Goal: Information Seeking & Learning: Find specific page/section

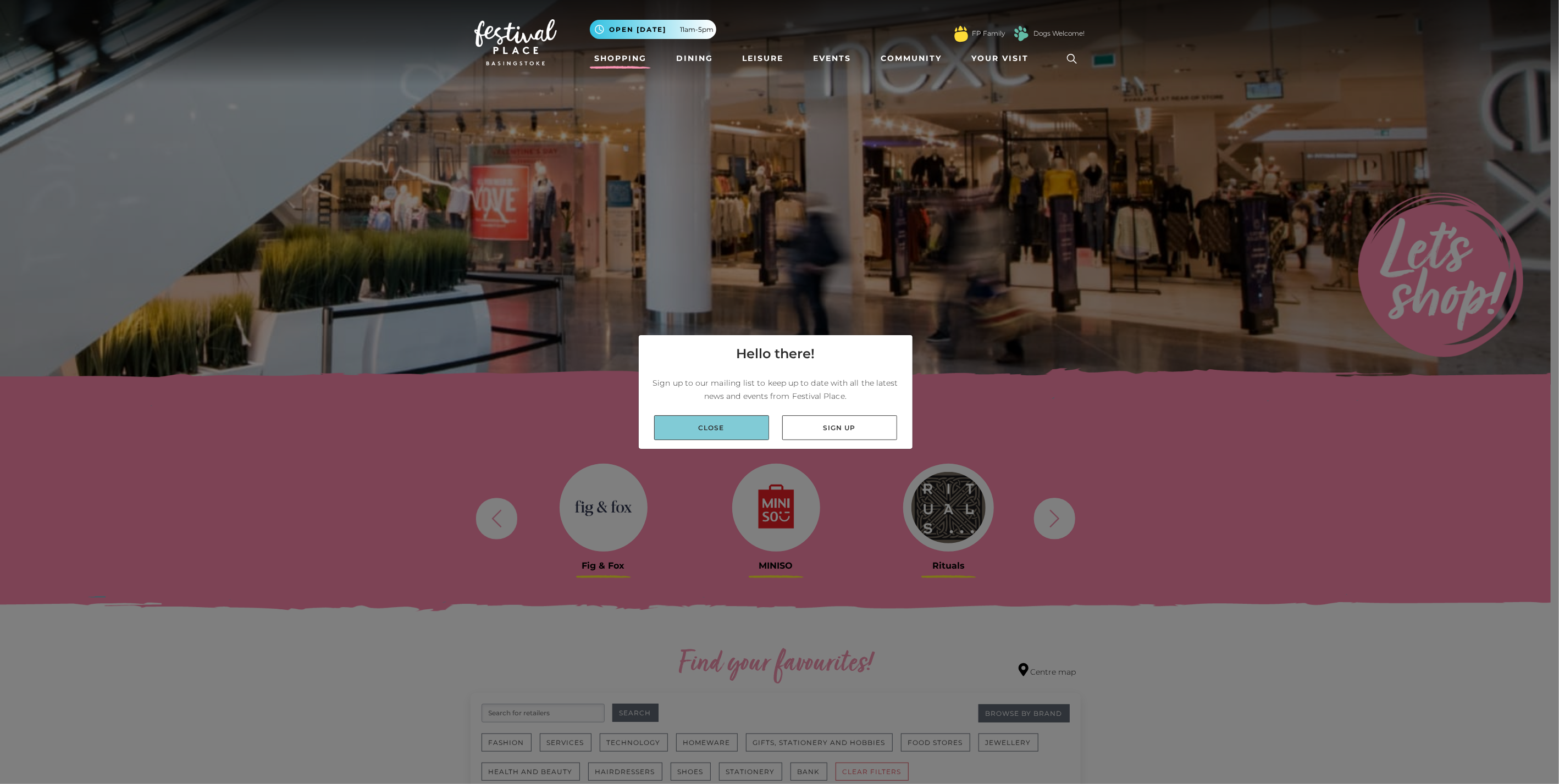
click at [710, 424] on link "Close" at bounding box center [712, 428] width 115 height 25
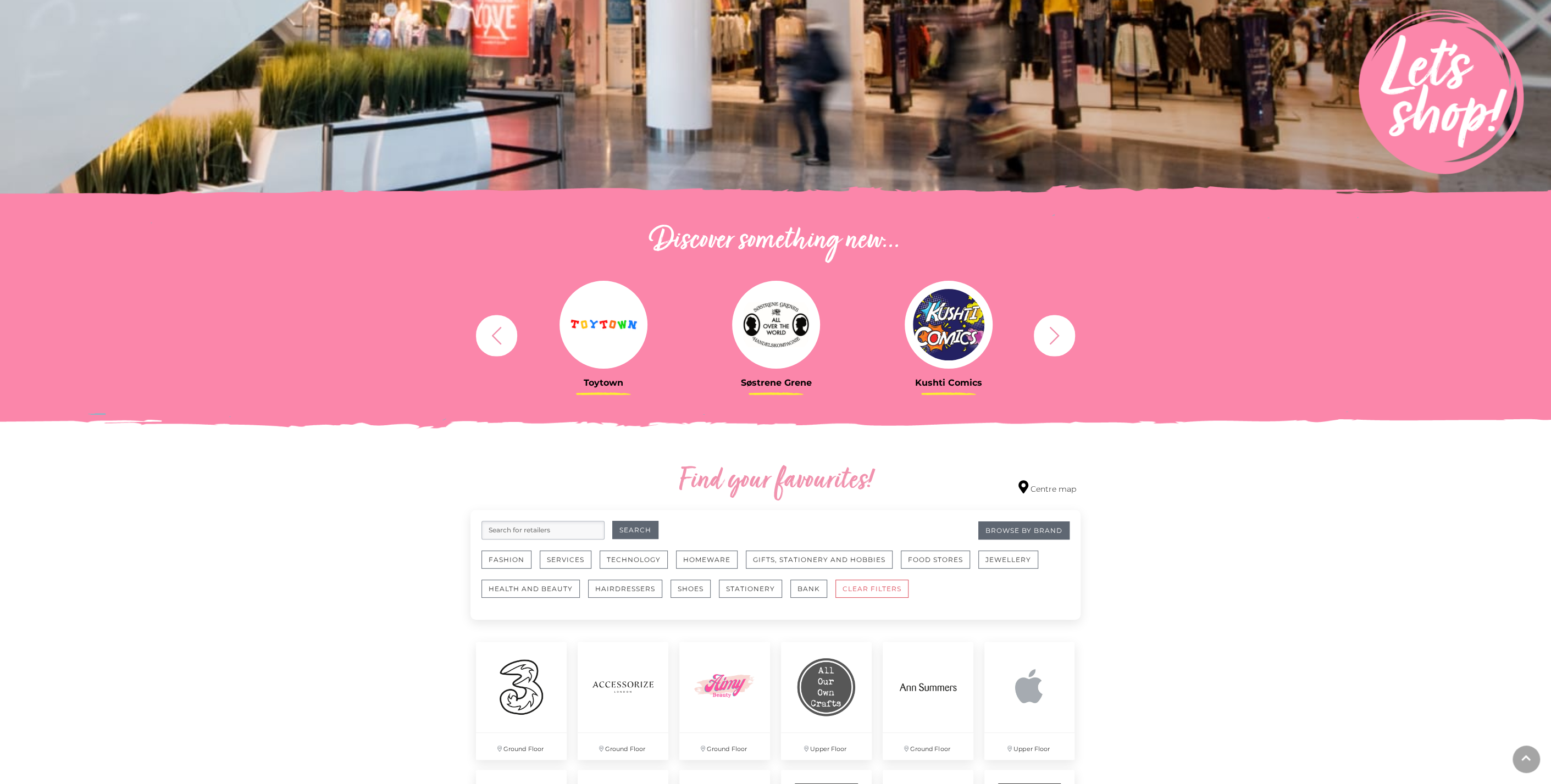
scroll to position [366, 0]
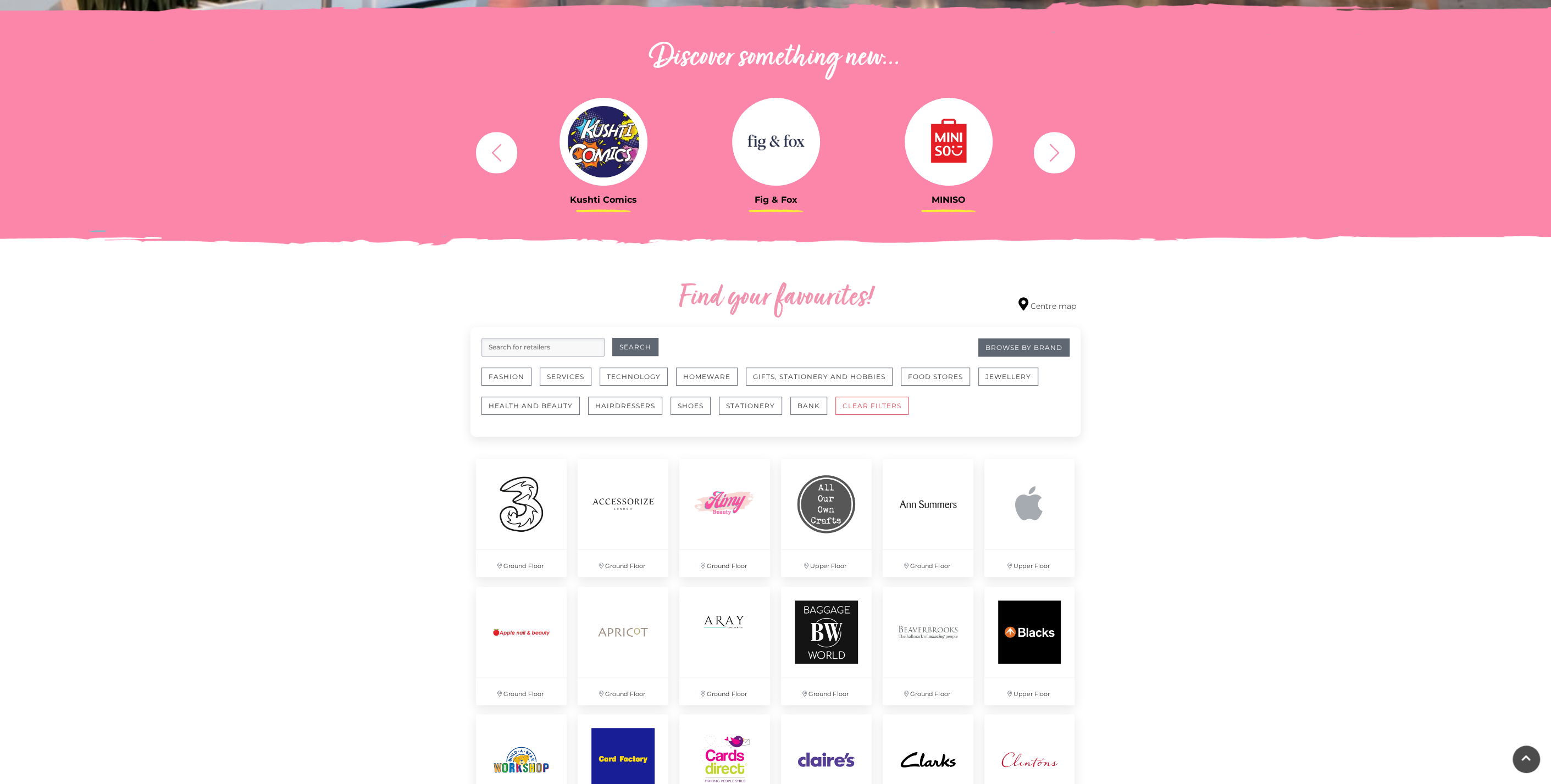
click at [578, 349] on input "search" at bounding box center [543, 347] width 123 height 19
type input "luagague"
click at [612, 338] on button "Search" at bounding box center [635, 347] width 46 height 18
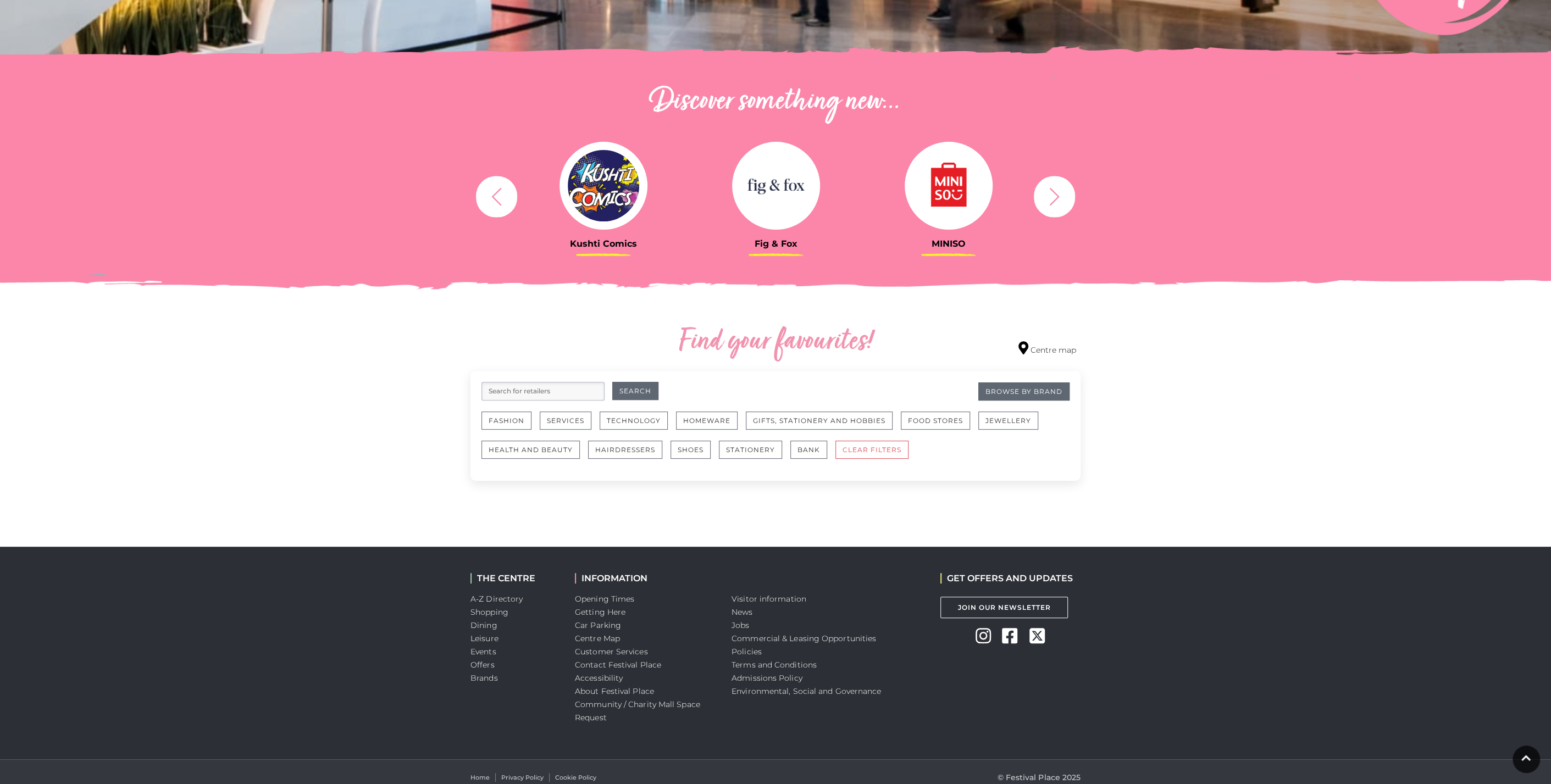
scroll to position [332, 0]
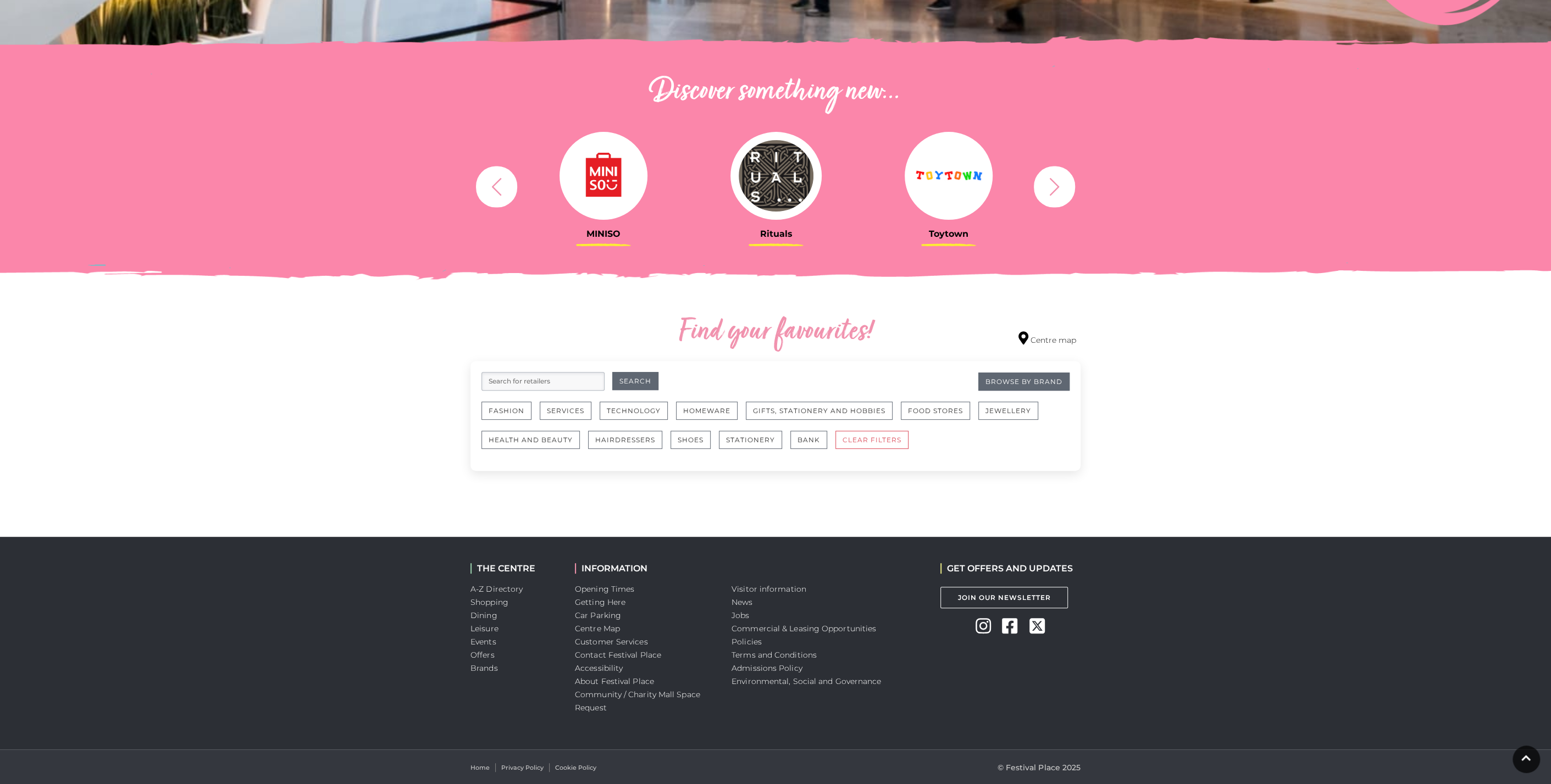
click at [556, 385] on input "search" at bounding box center [543, 381] width 123 height 19
type input "laguage"
click at [612, 372] on button "Search" at bounding box center [635, 381] width 46 height 18
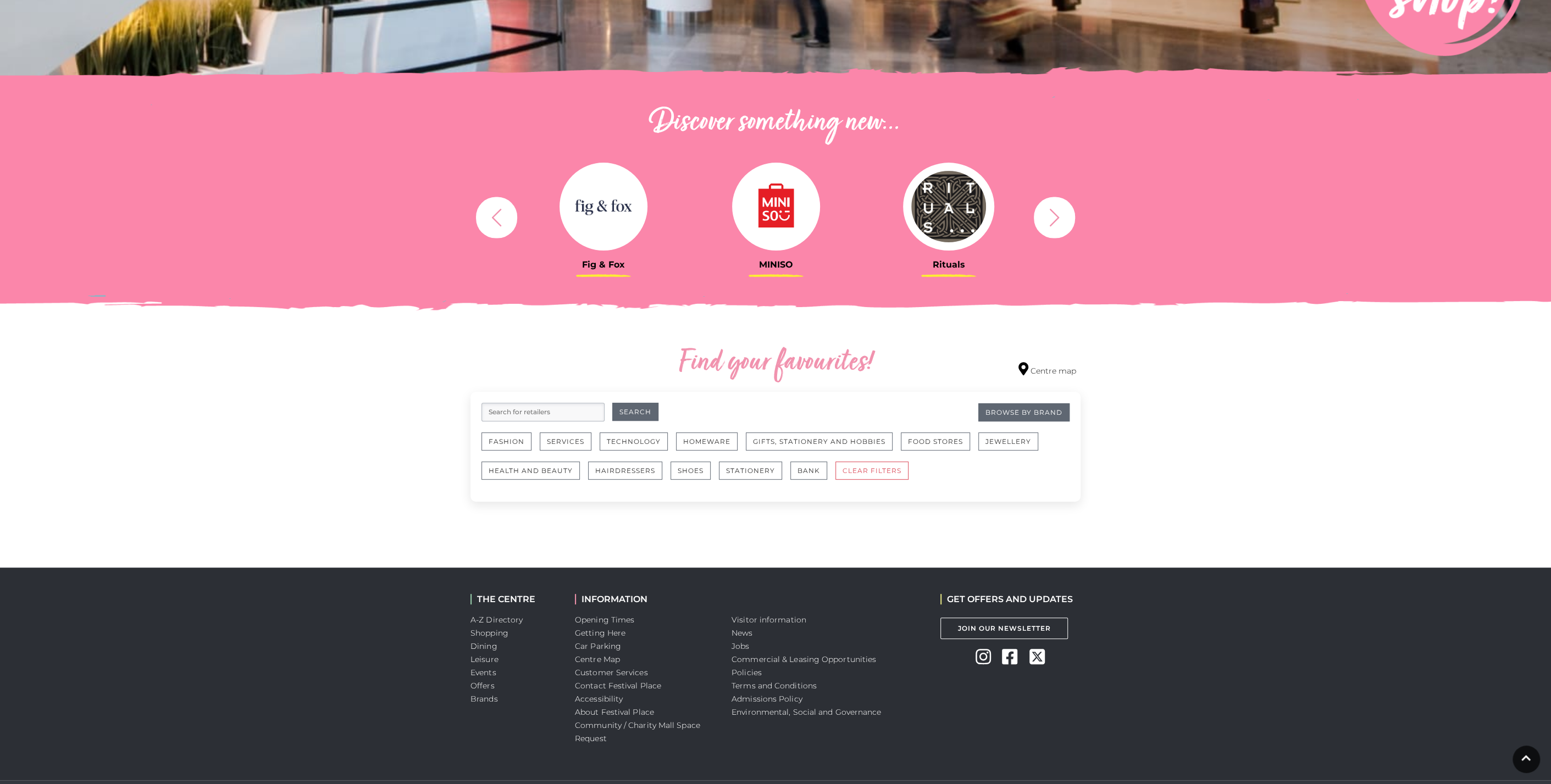
scroll to position [332, 0]
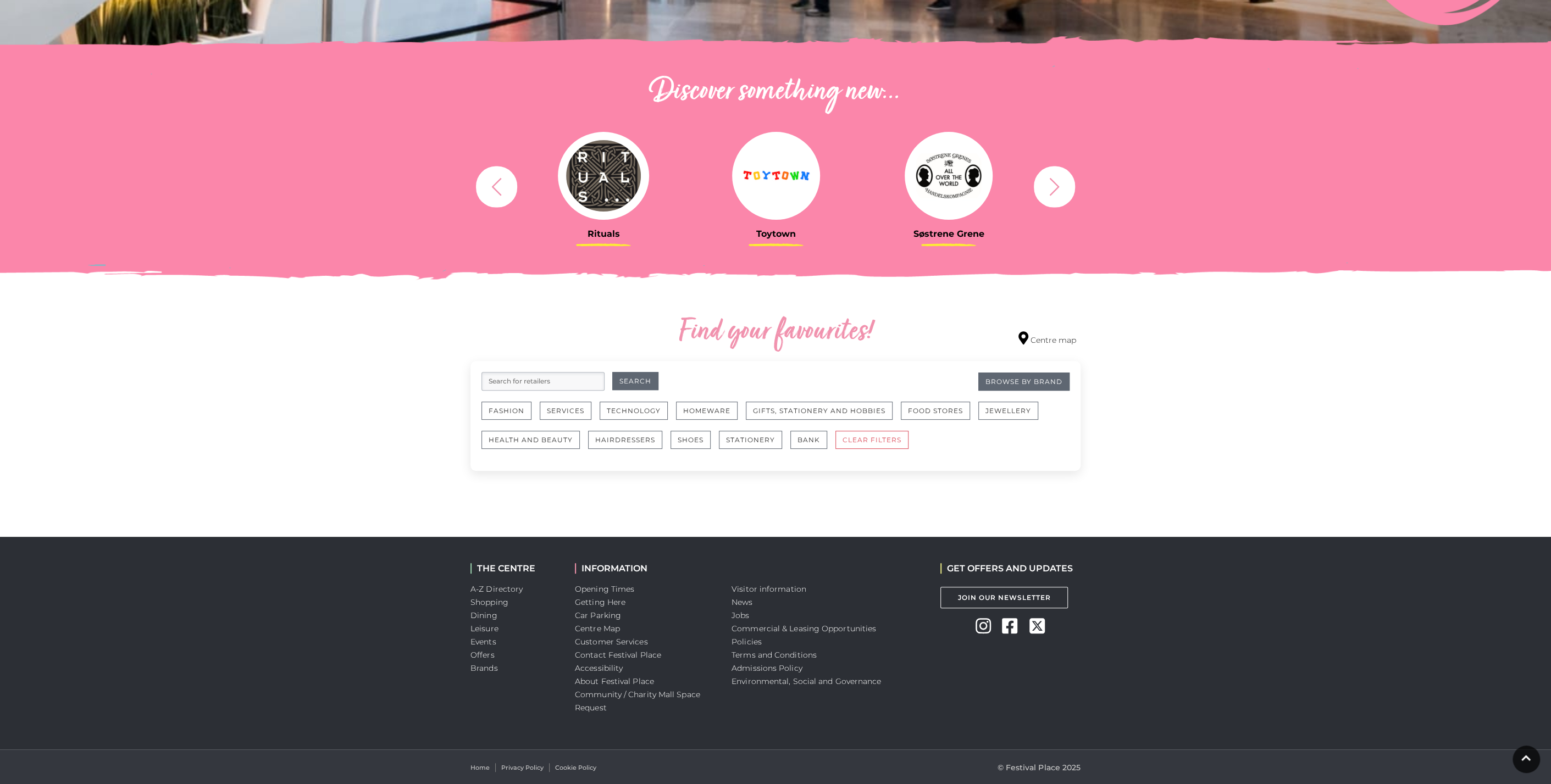
click at [566, 386] on input "search" at bounding box center [543, 381] width 123 height 19
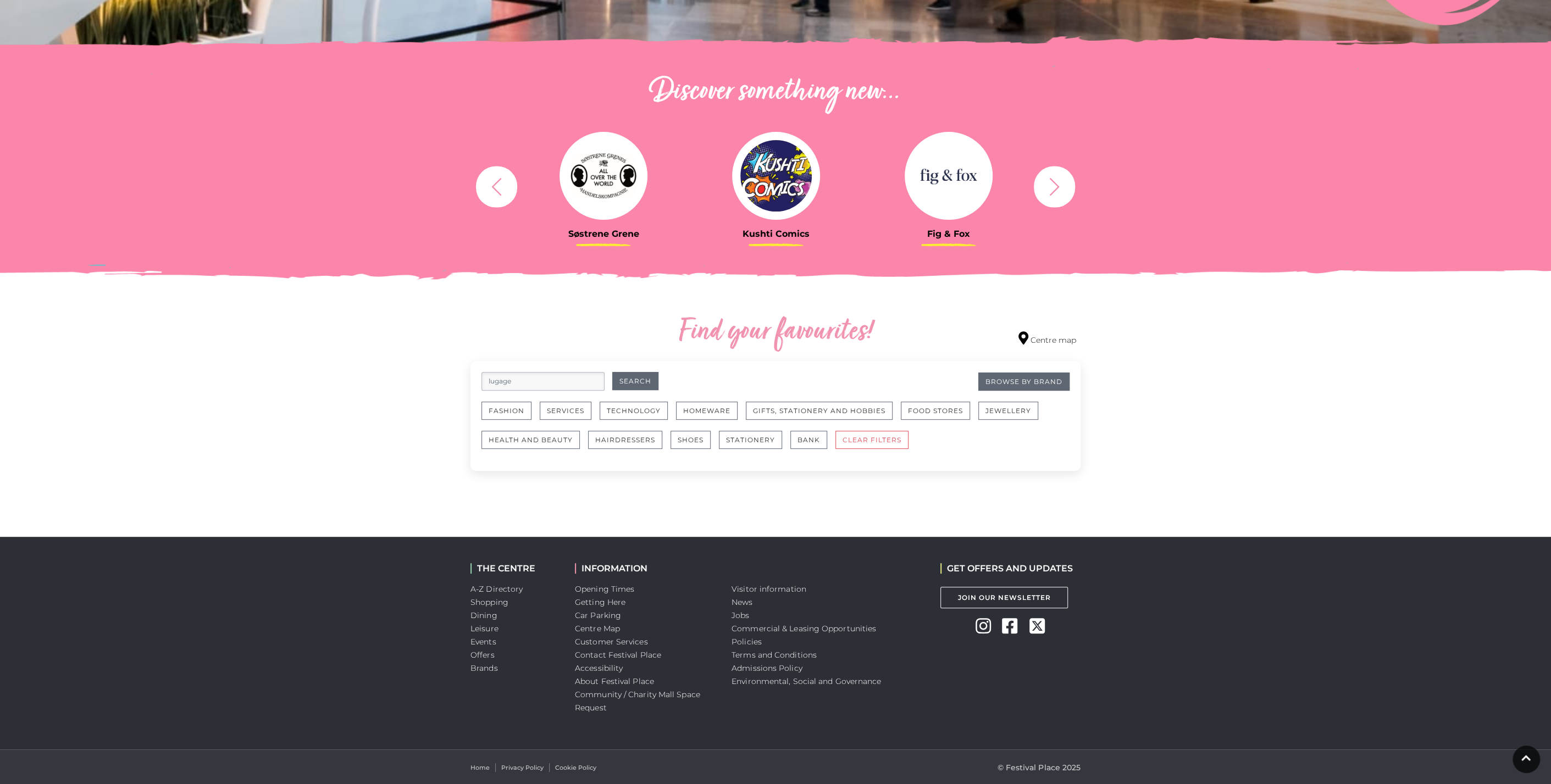
type input "lugage"
click at [612, 372] on button "Search" at bounding box center [635, 381] width 46 height 18
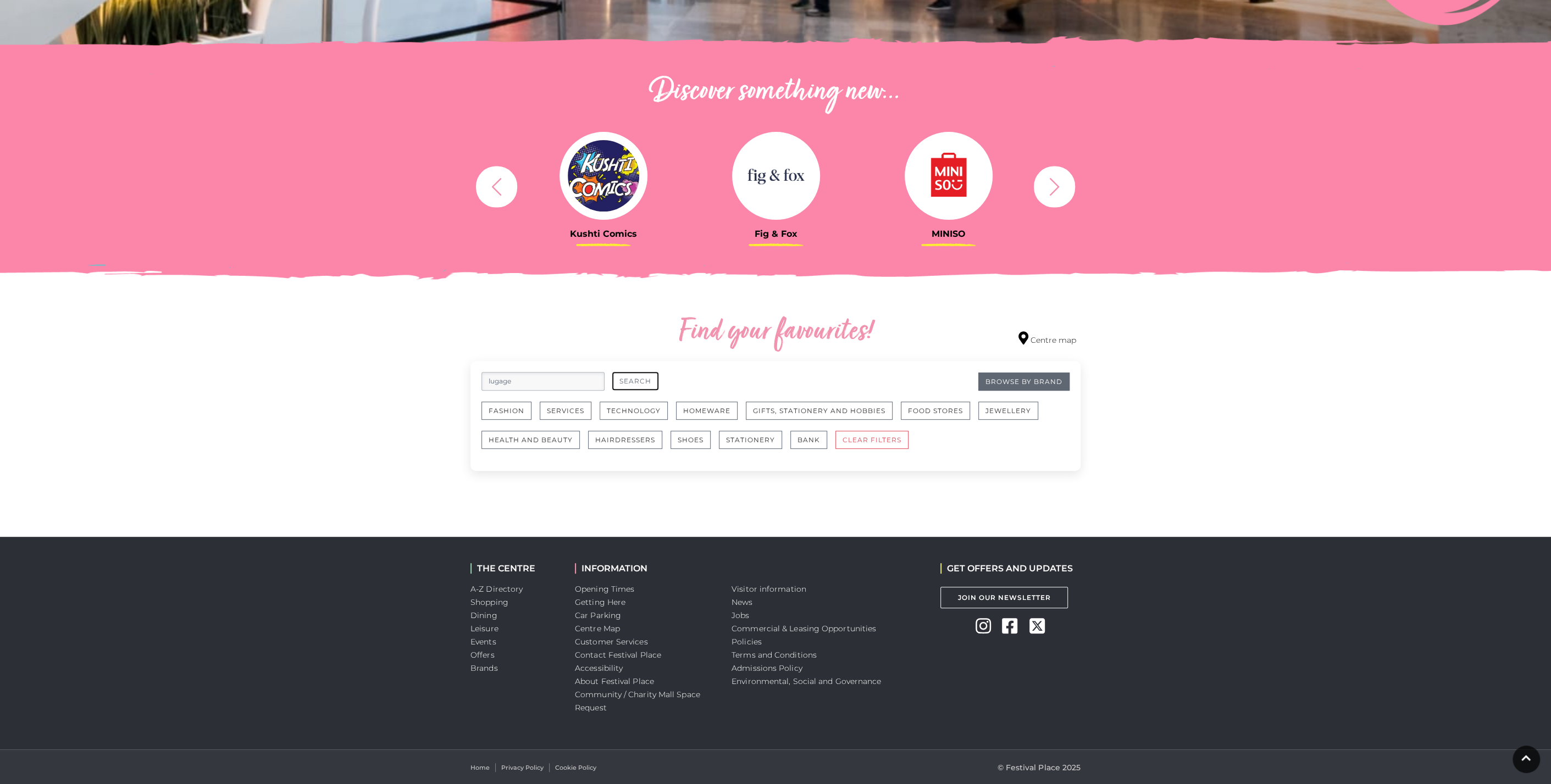
click at [654, 377] on button "Search" at bounding box center [635, 381] width 46 height 18
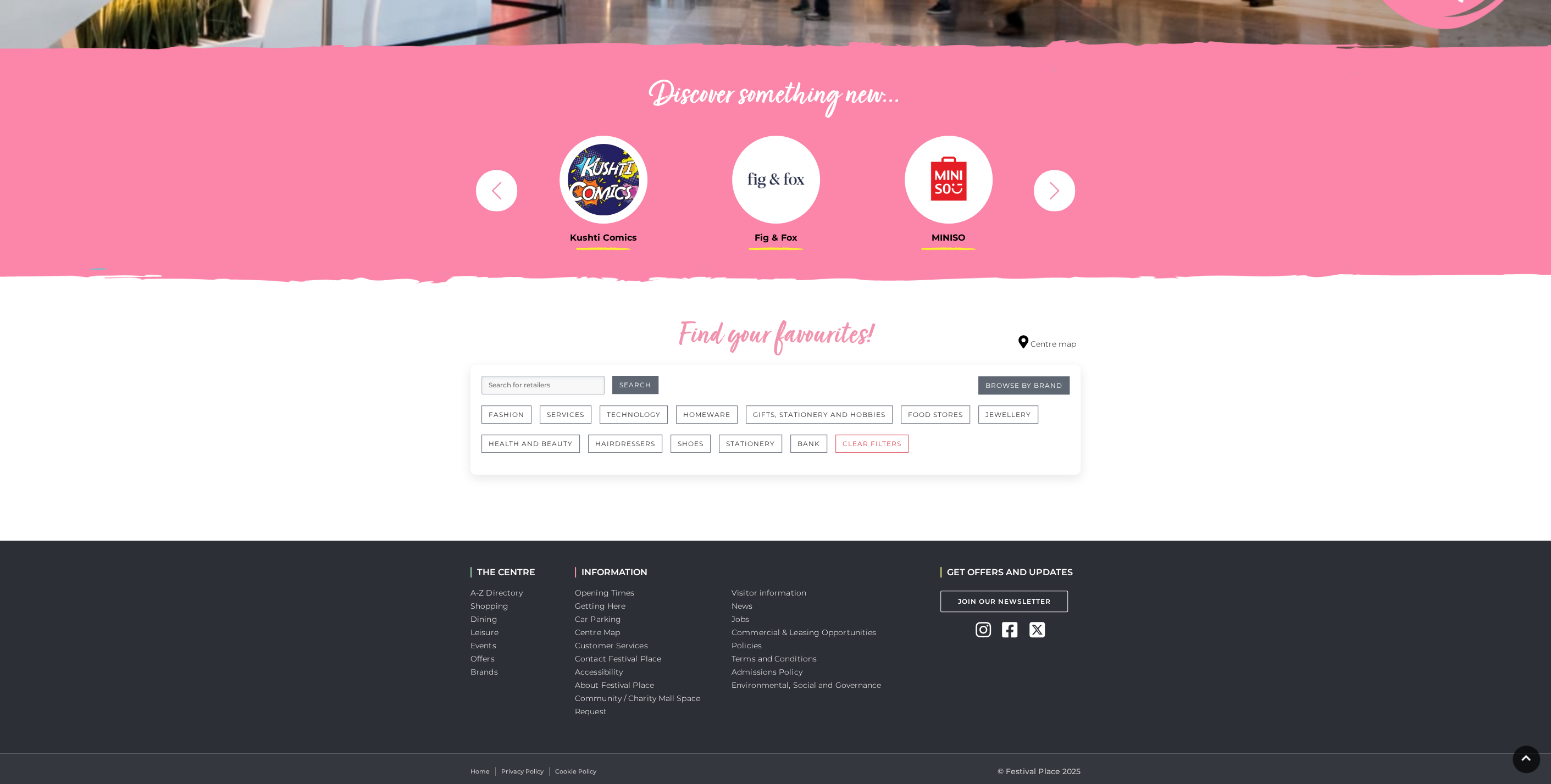
scroll to position [332, 0]
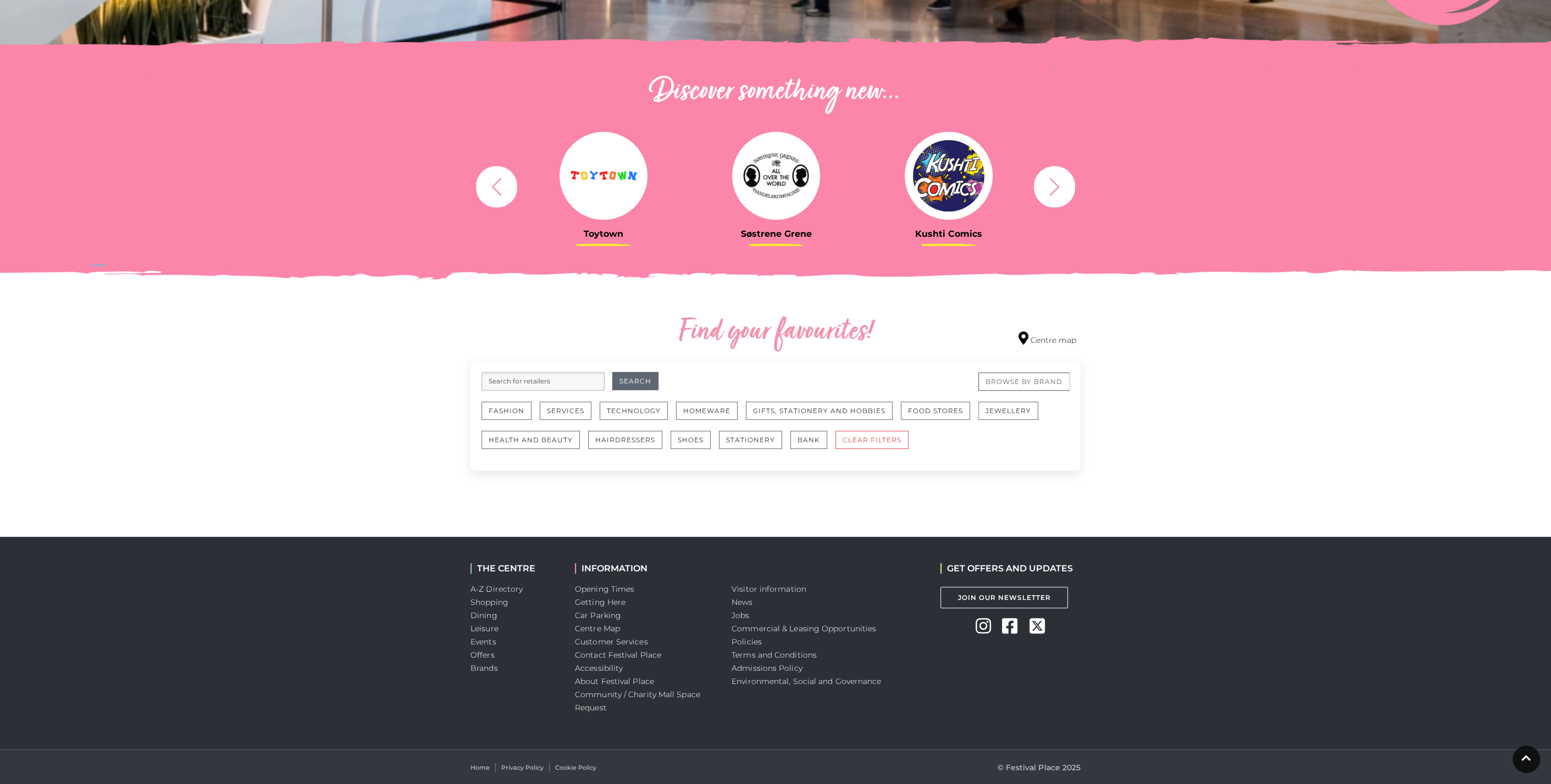
click at [1011, 383] on link "Browse By Brand" at bounding box center [1024, 382] width 91 height 18
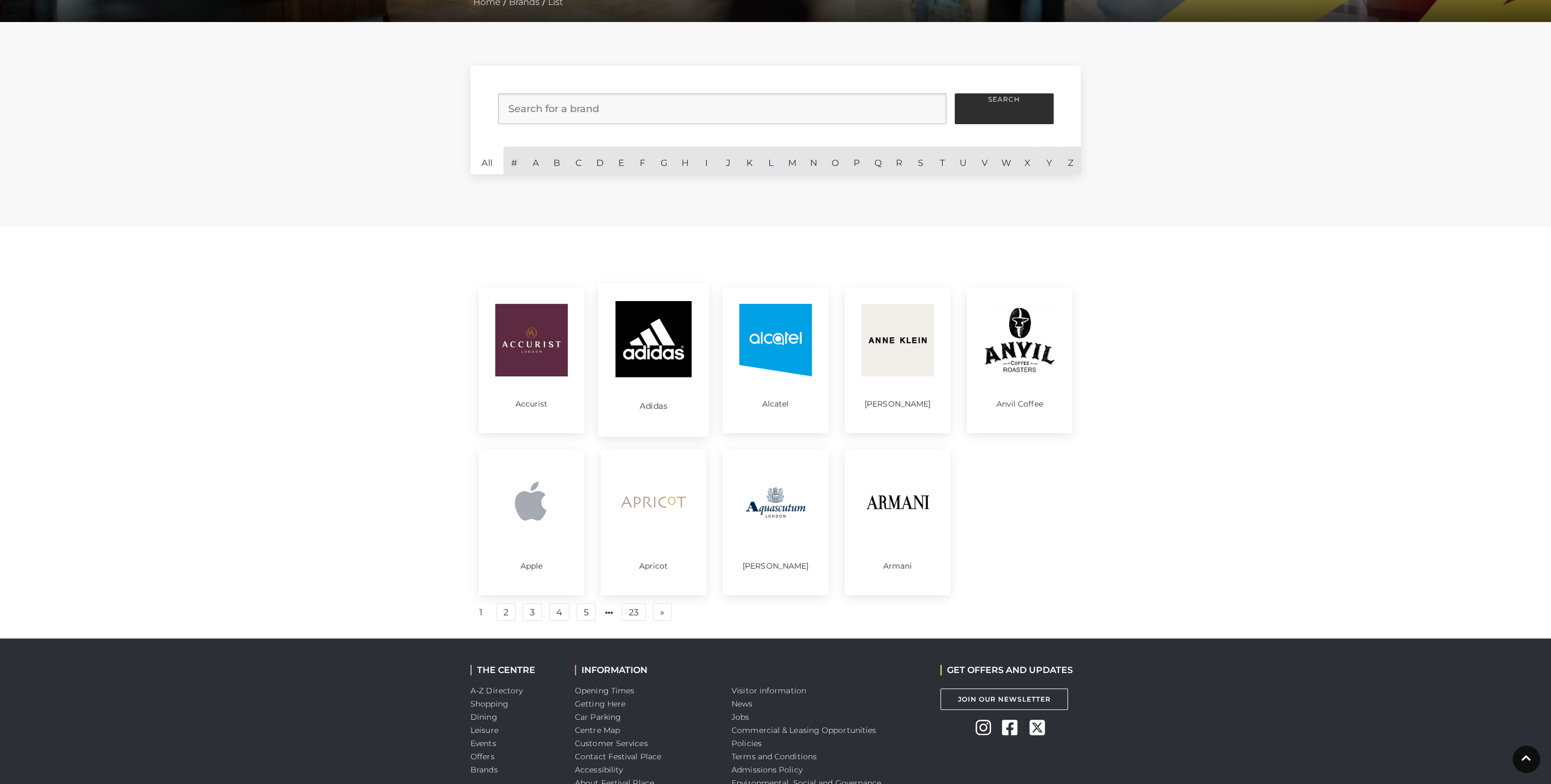
scroll to position [355, 0]
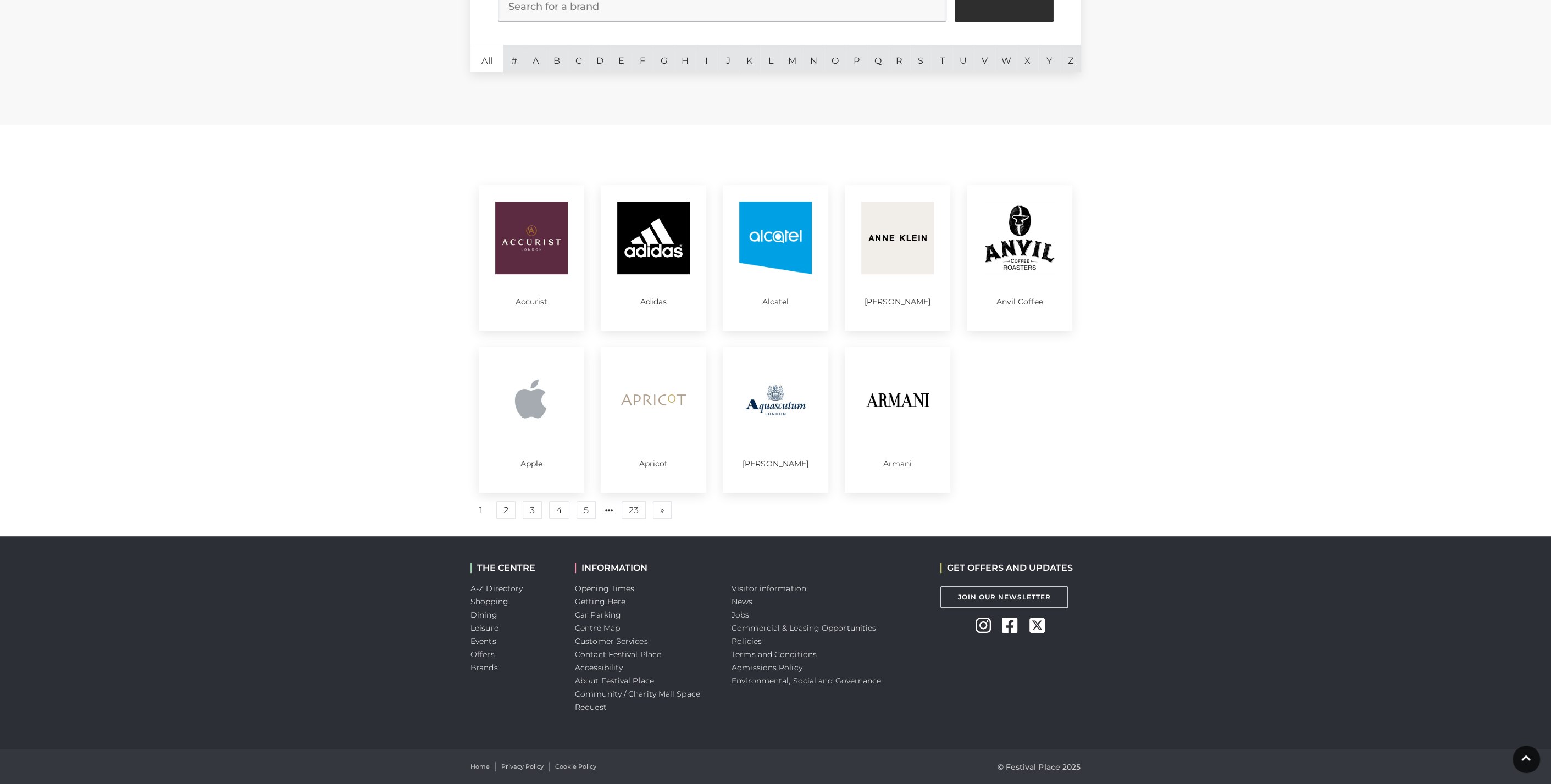
click at [506, 519] on div "Accurist F. Hinds Adidas Office Sports Direct JD Sports Alcatel O2 Anne Klein F…" at bounding box center [776, 353] width 627 height 368
click at [506, 512] on link "2" at bounding box center [506, 510] width 19 height 17
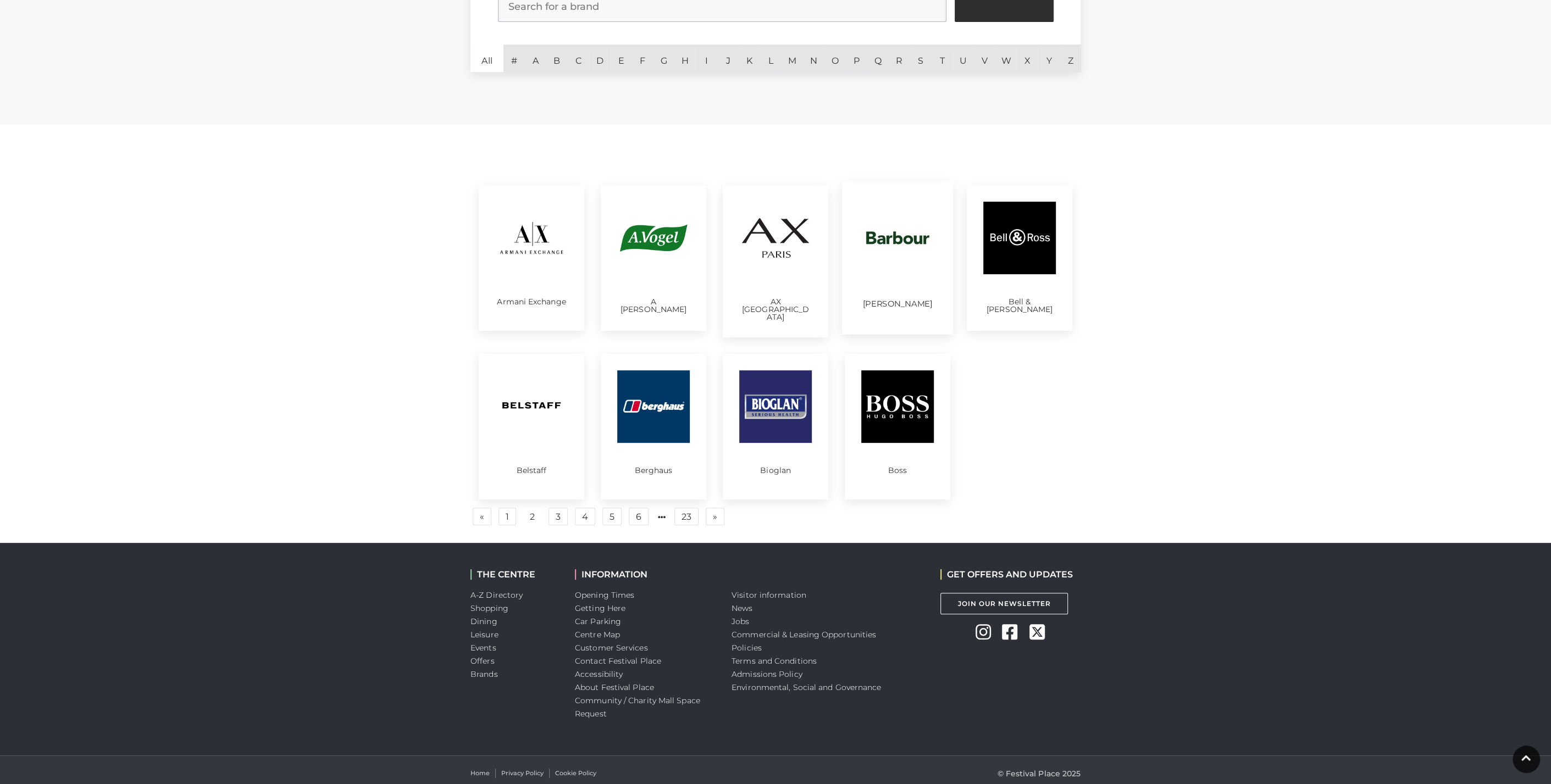
click at [897, 267] on img at bounding box center [898, 237] width 76 height 76
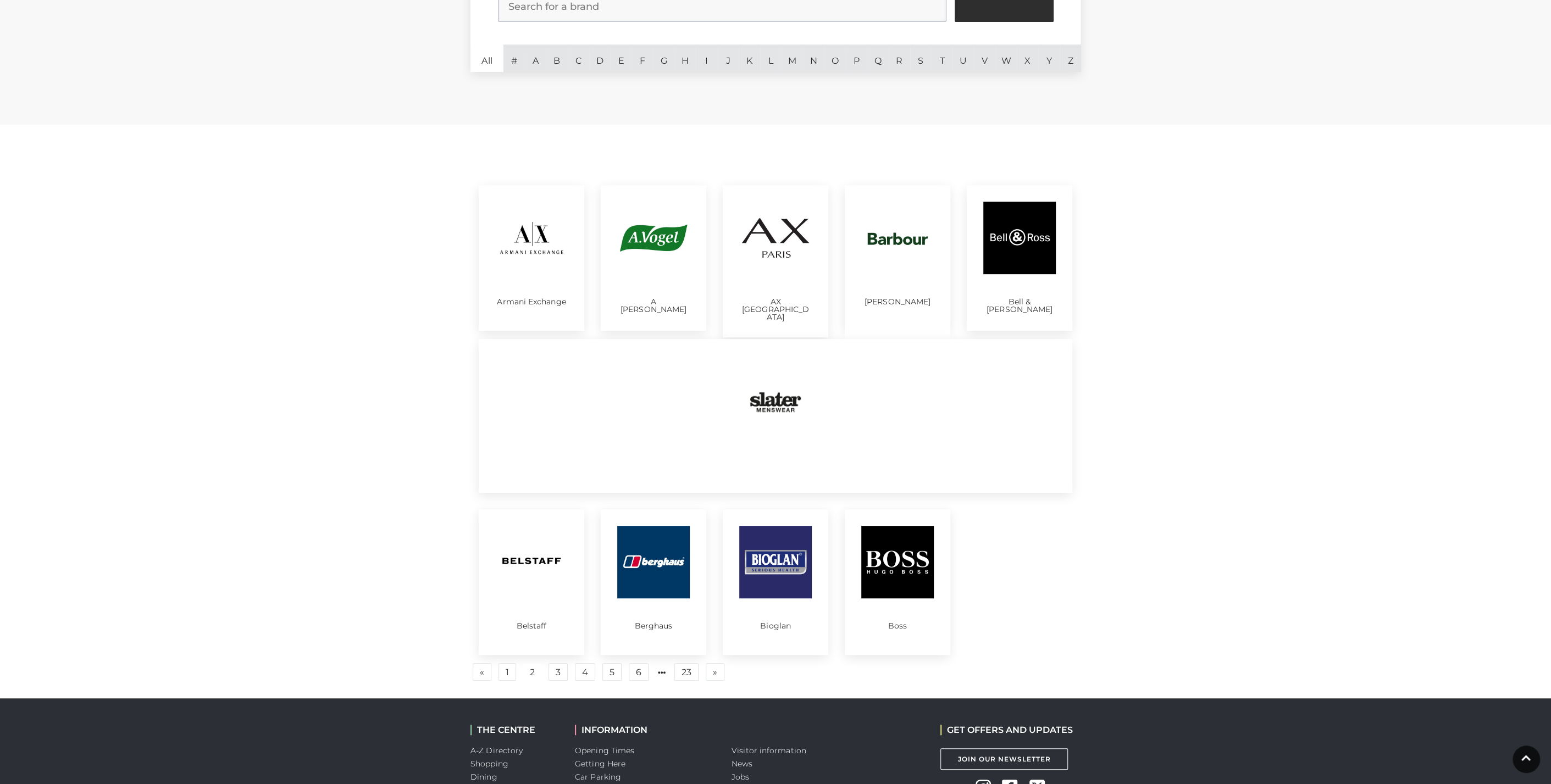
scroll to position [504, 0]
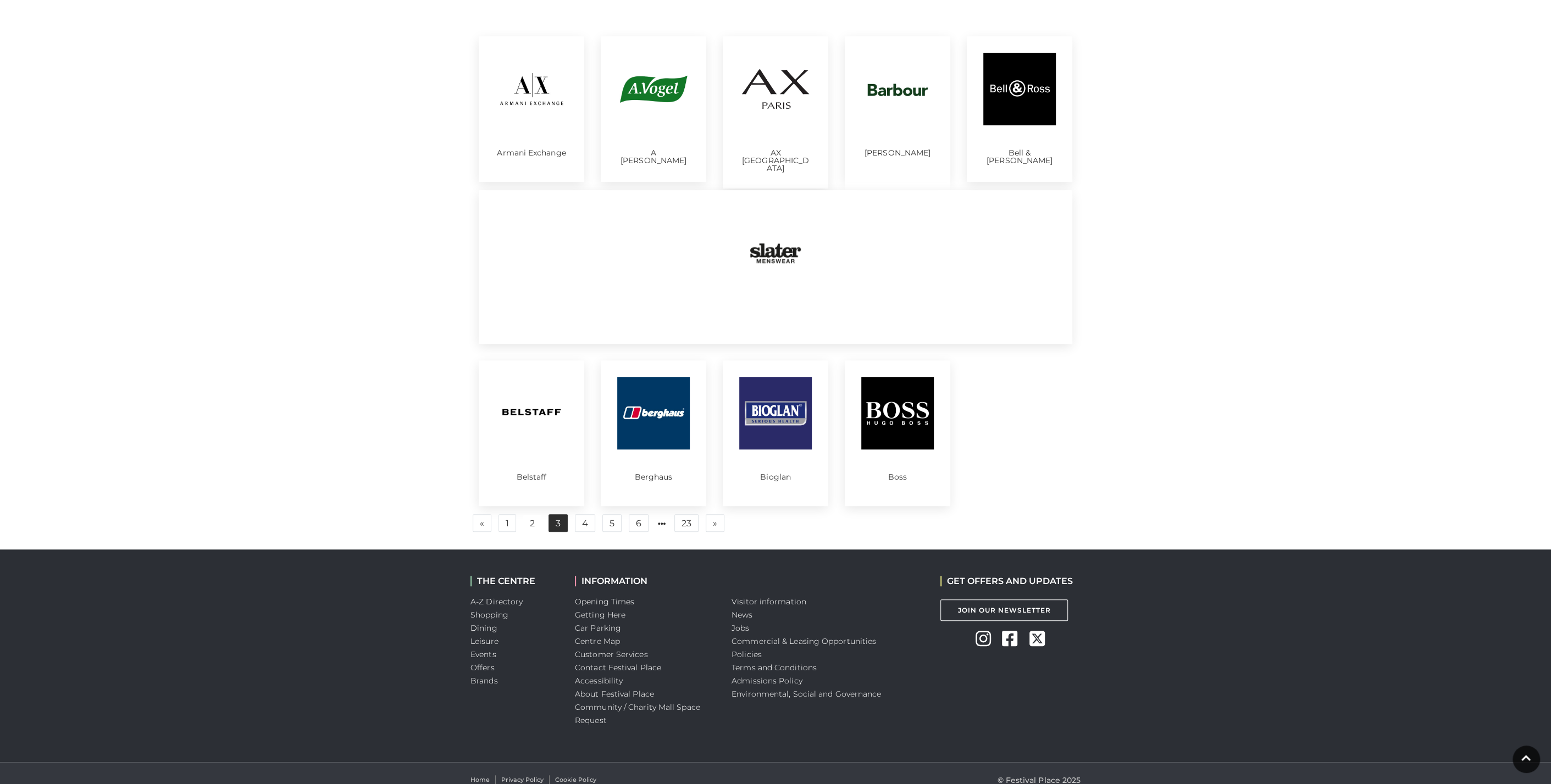
click at [556, 514] on link "3" at bounding box center [558, 523] width 19 height 17
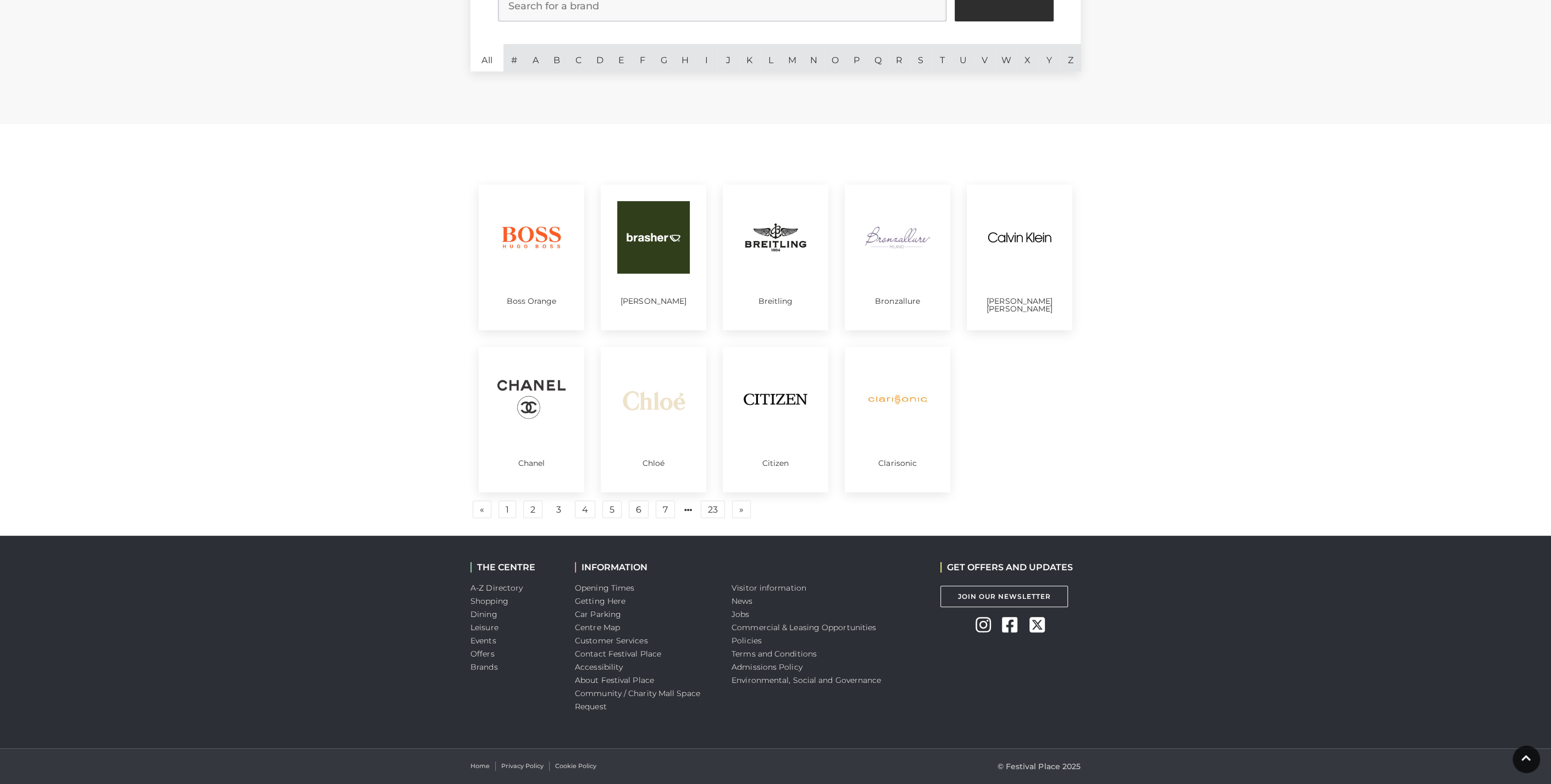
scroll to position [355, 0]
click at [576, 510] on link "4" at bounding box center [585, 510] width 20 height 17
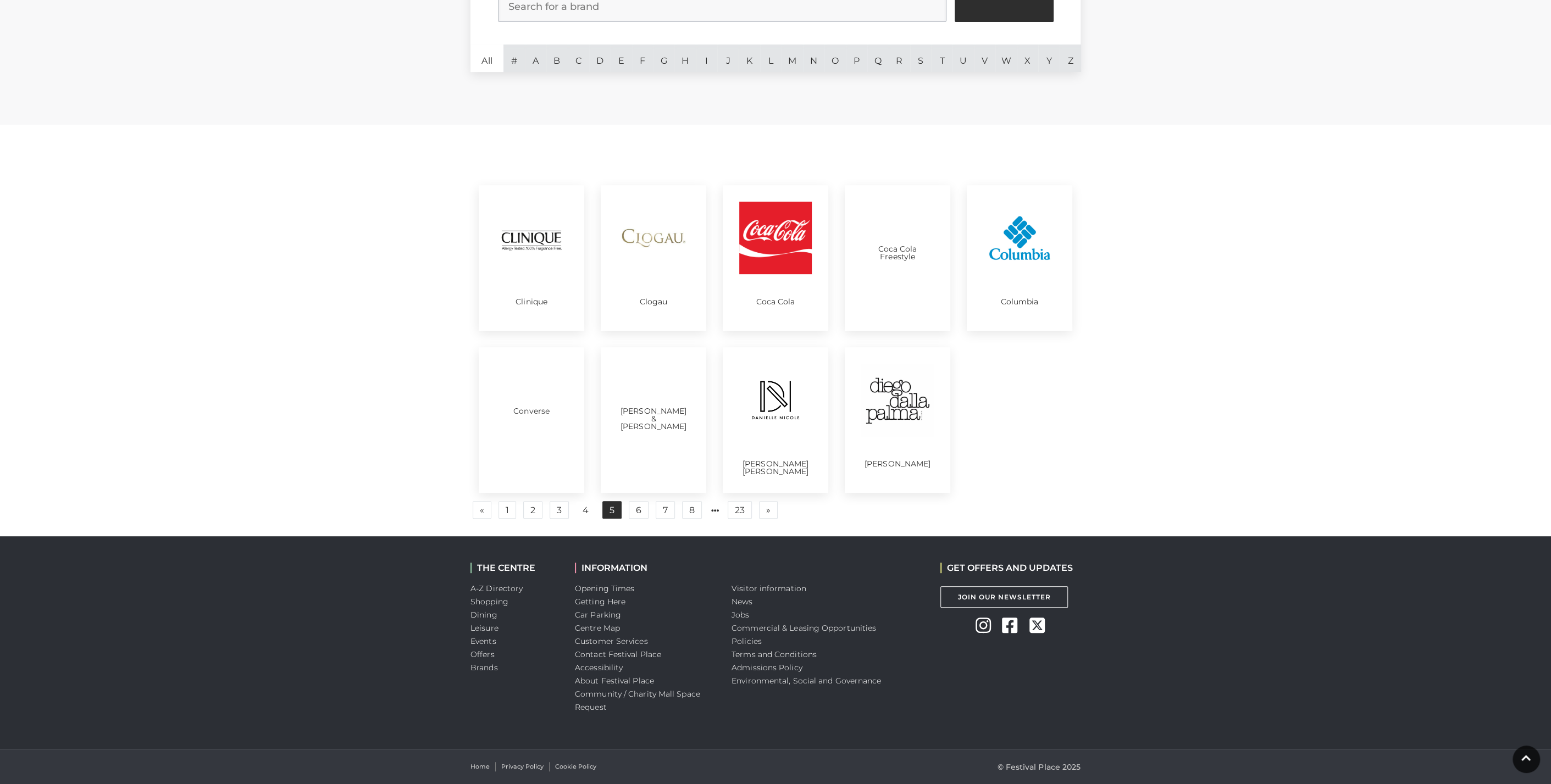
click at [607, 509] on link "5" at bounding box center [612, 510] width 19 height 17
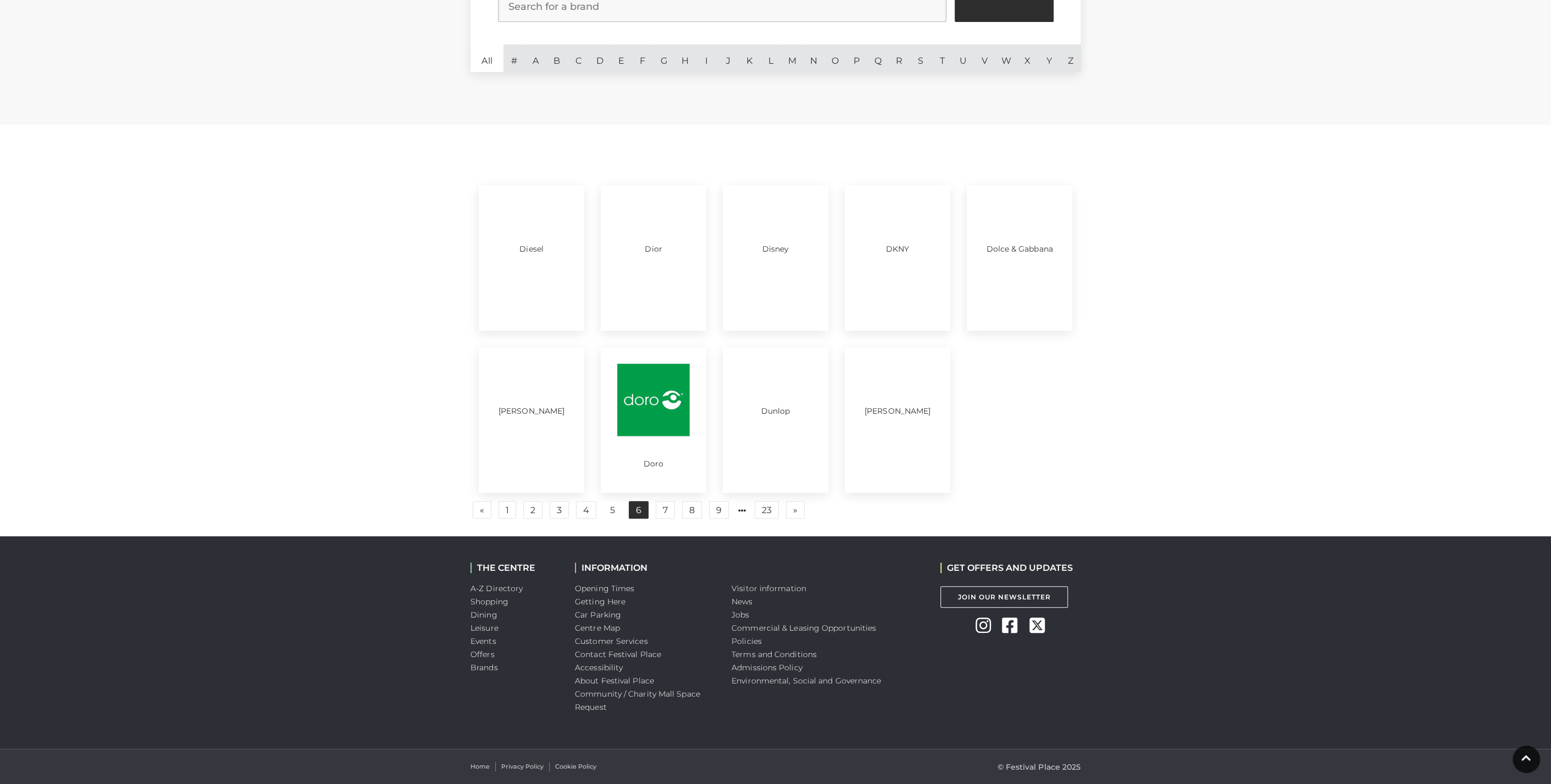
click at [635, 510] on link "6" at bounding box center [639, 510] width 20 height 17
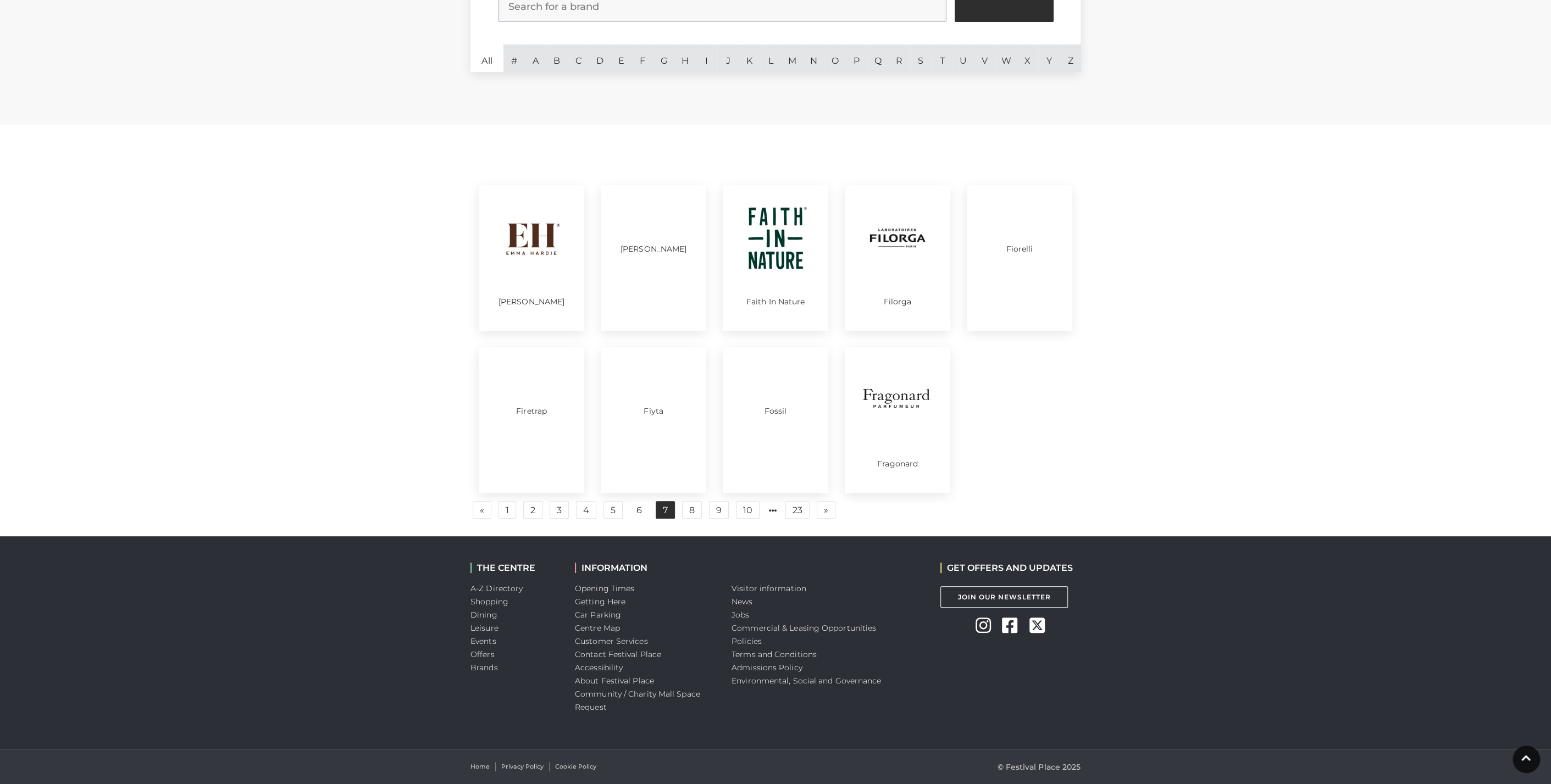
click at [656, 510] on link "7" at bounding box center [666, 510] width 19 height 17
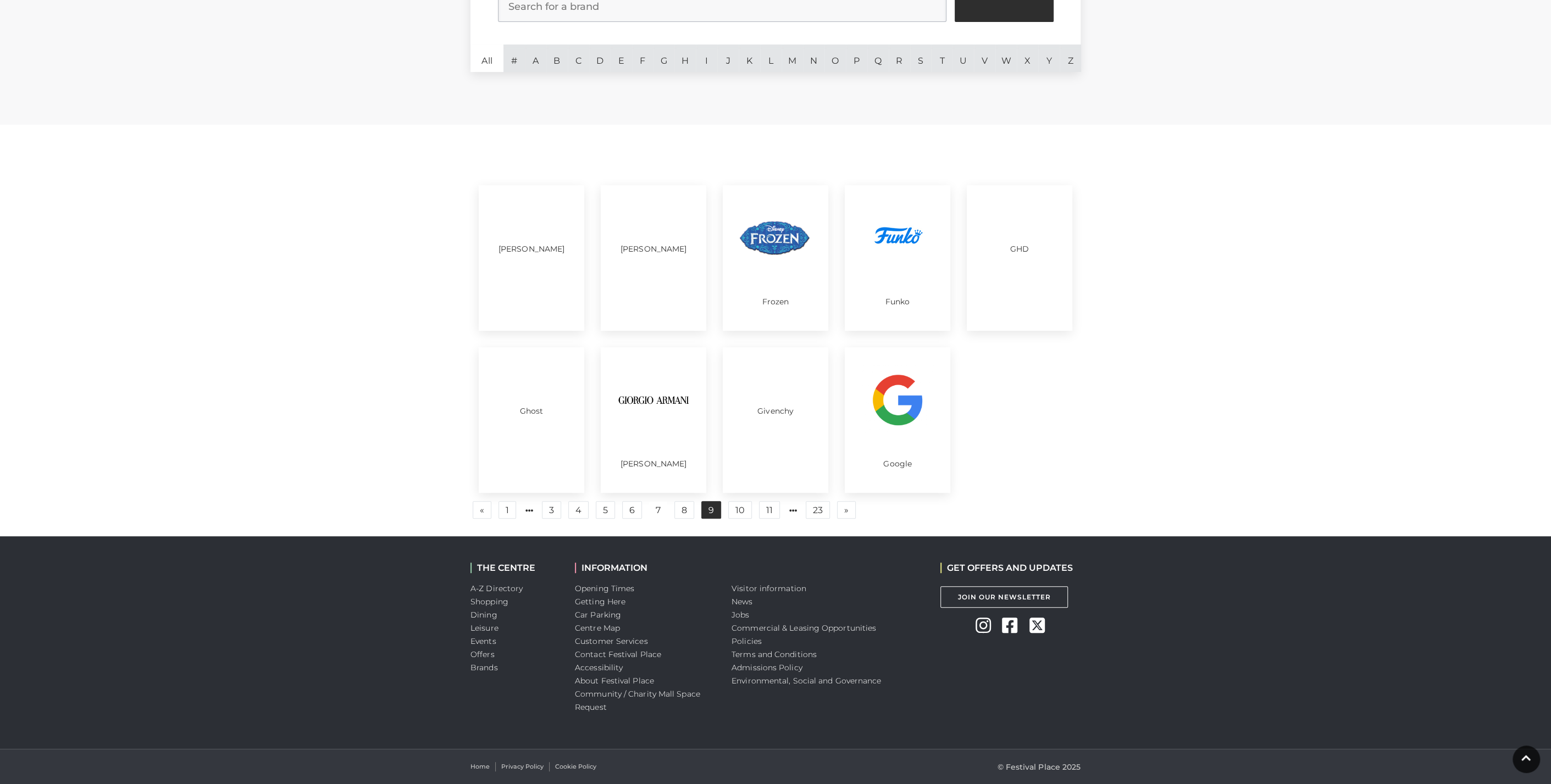
click at [707, 513] on link "9" at bounding box center [711, 510] width 20 height 17
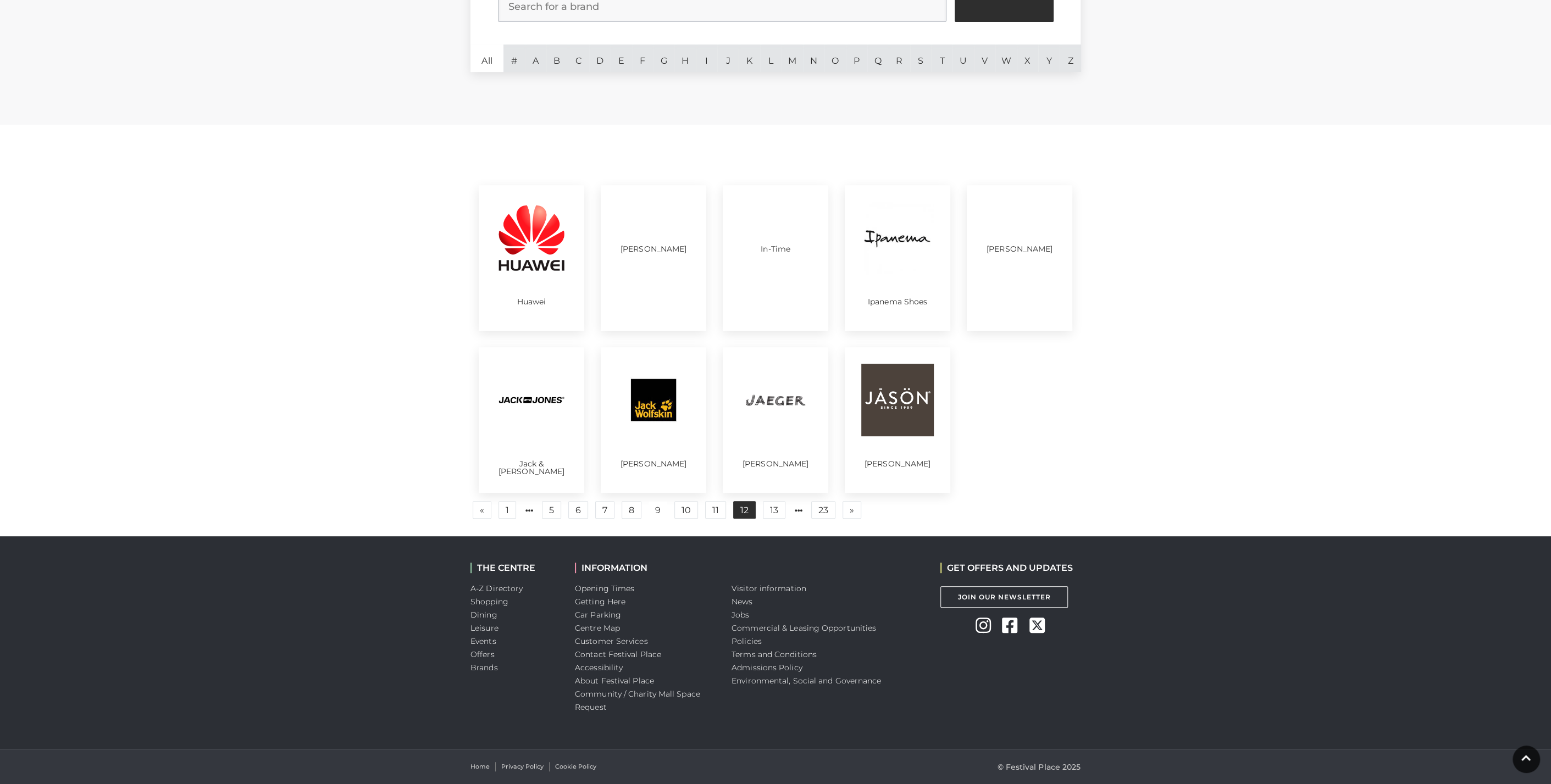
click at [739, 511] on link "12" at bounding box center [744, 510] width 23 height 17
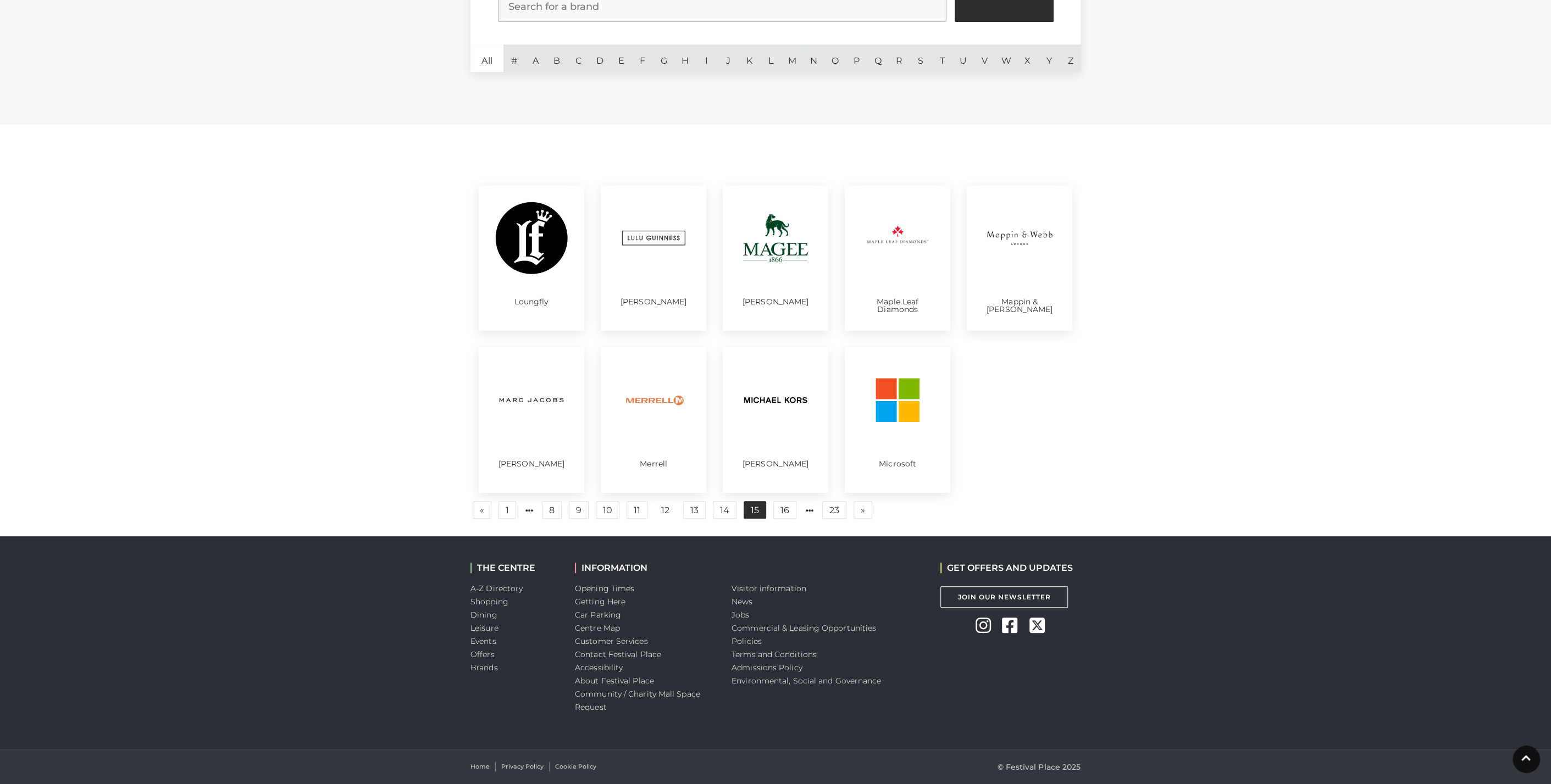
click at [749, 511] on link "15" at bounding box center [755, 510] width 23 height 17
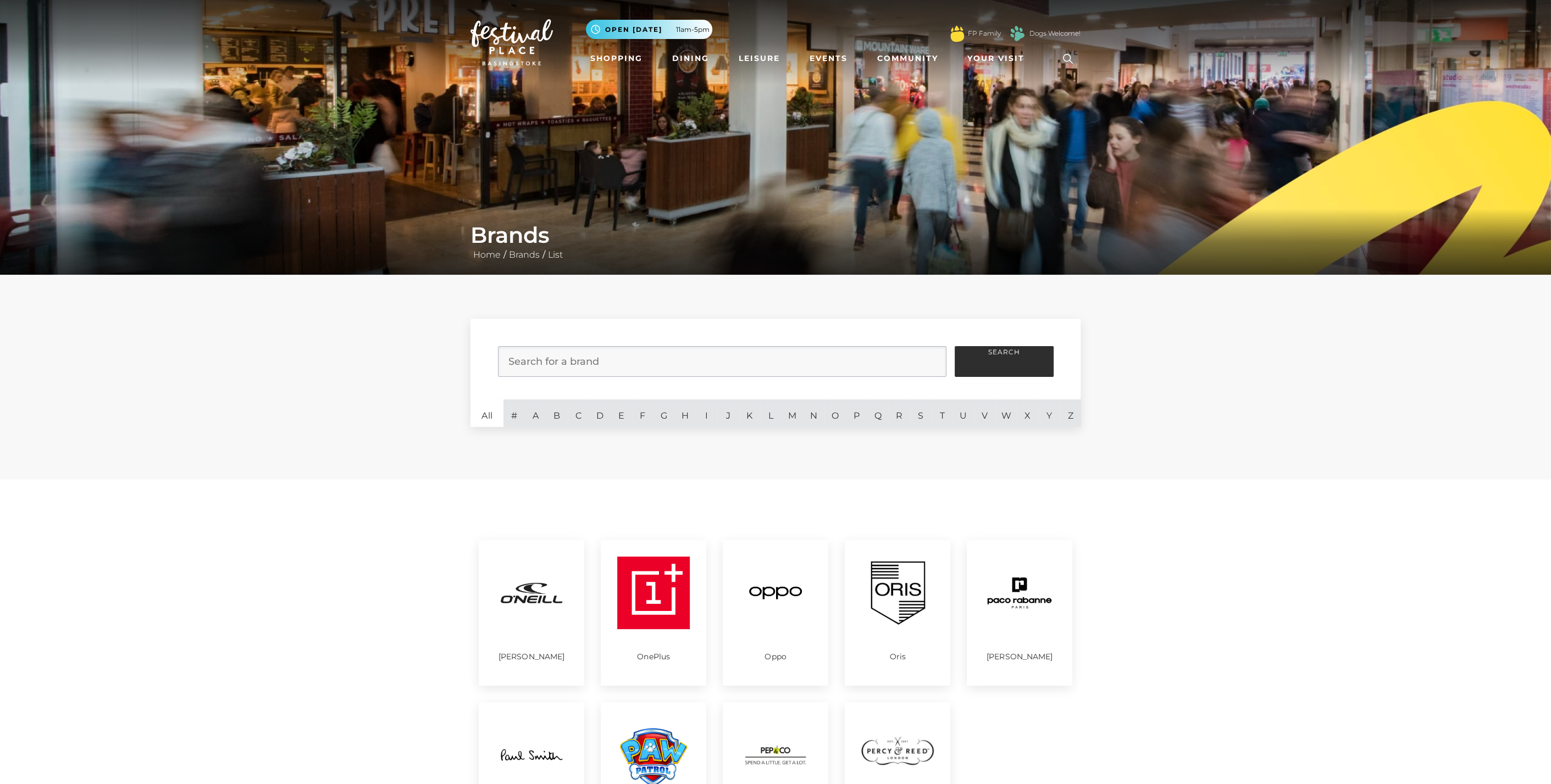
click at [502, 248] on div "Brands Home / Brands / List" at bounding box center [776, 241] width 627 height 39
click at [497, 253] on link "Home" at bounding box center [487, 254] width 33 height 10
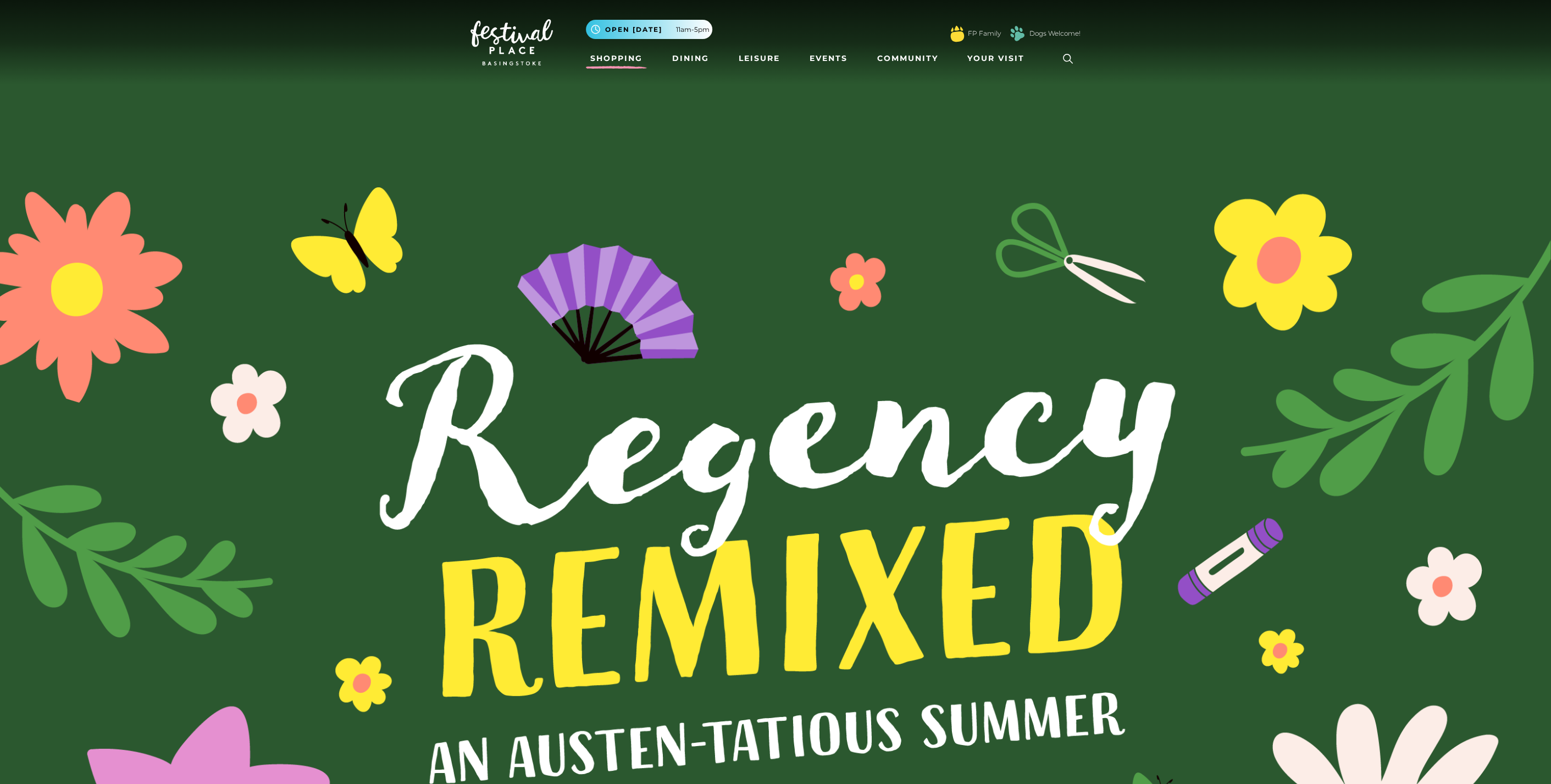
click at [631, 59] on link "Shopping" at bounding box center [616, 58] width 61 height 20
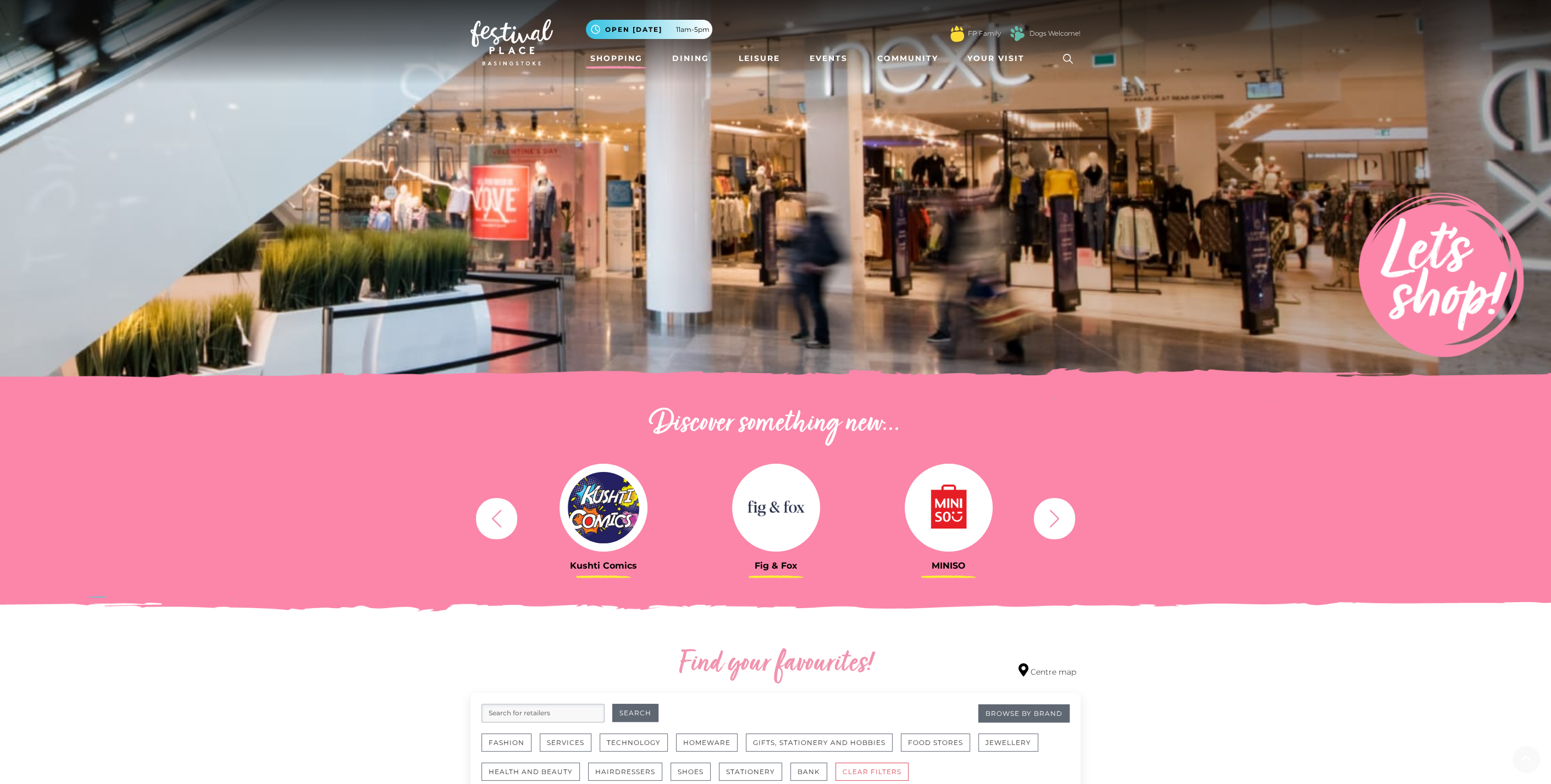
scroll to position [366, 0]
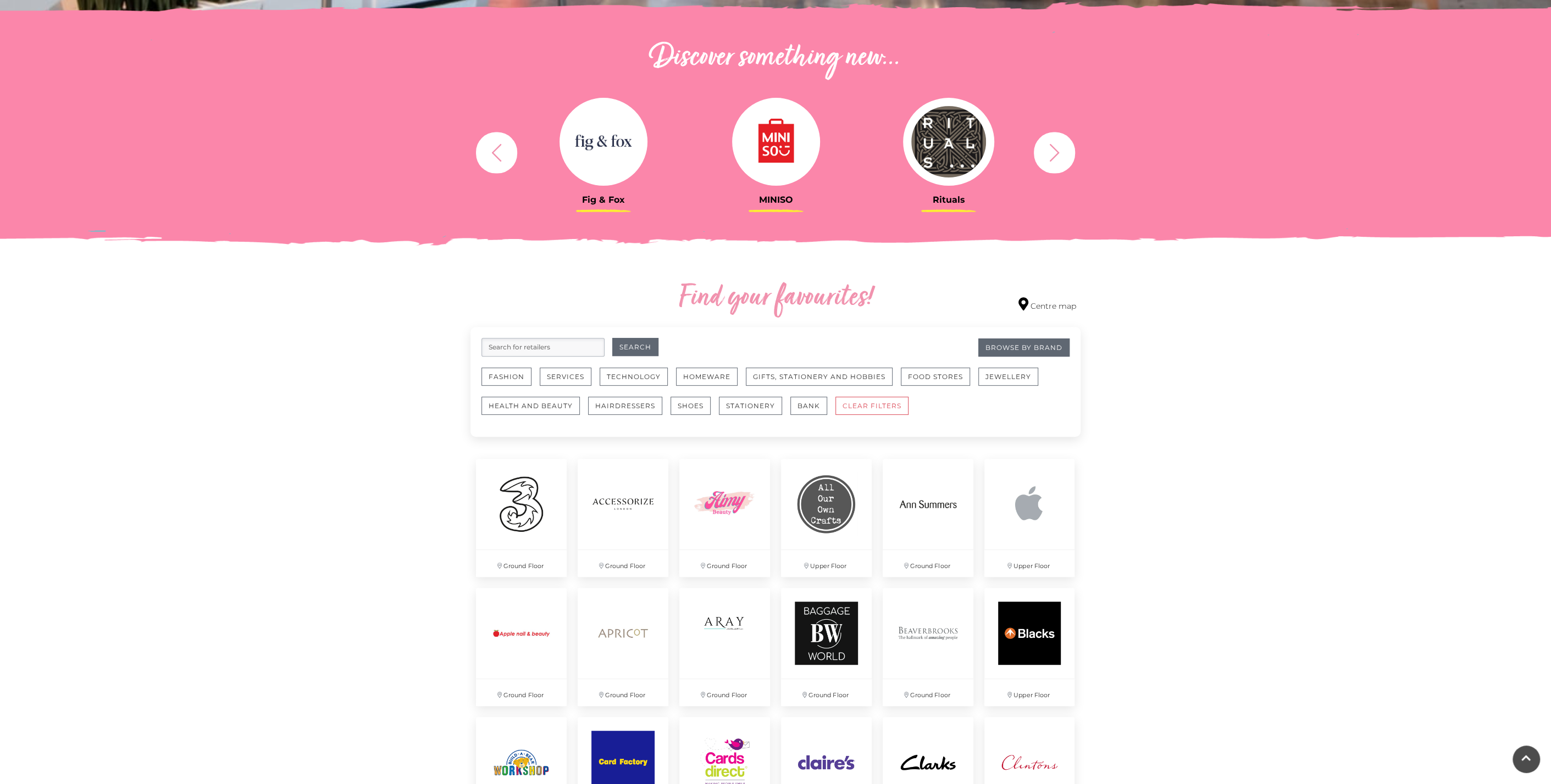
click at [589, 340] on input "search" at bounding box center [543, 347] width 123 height 19
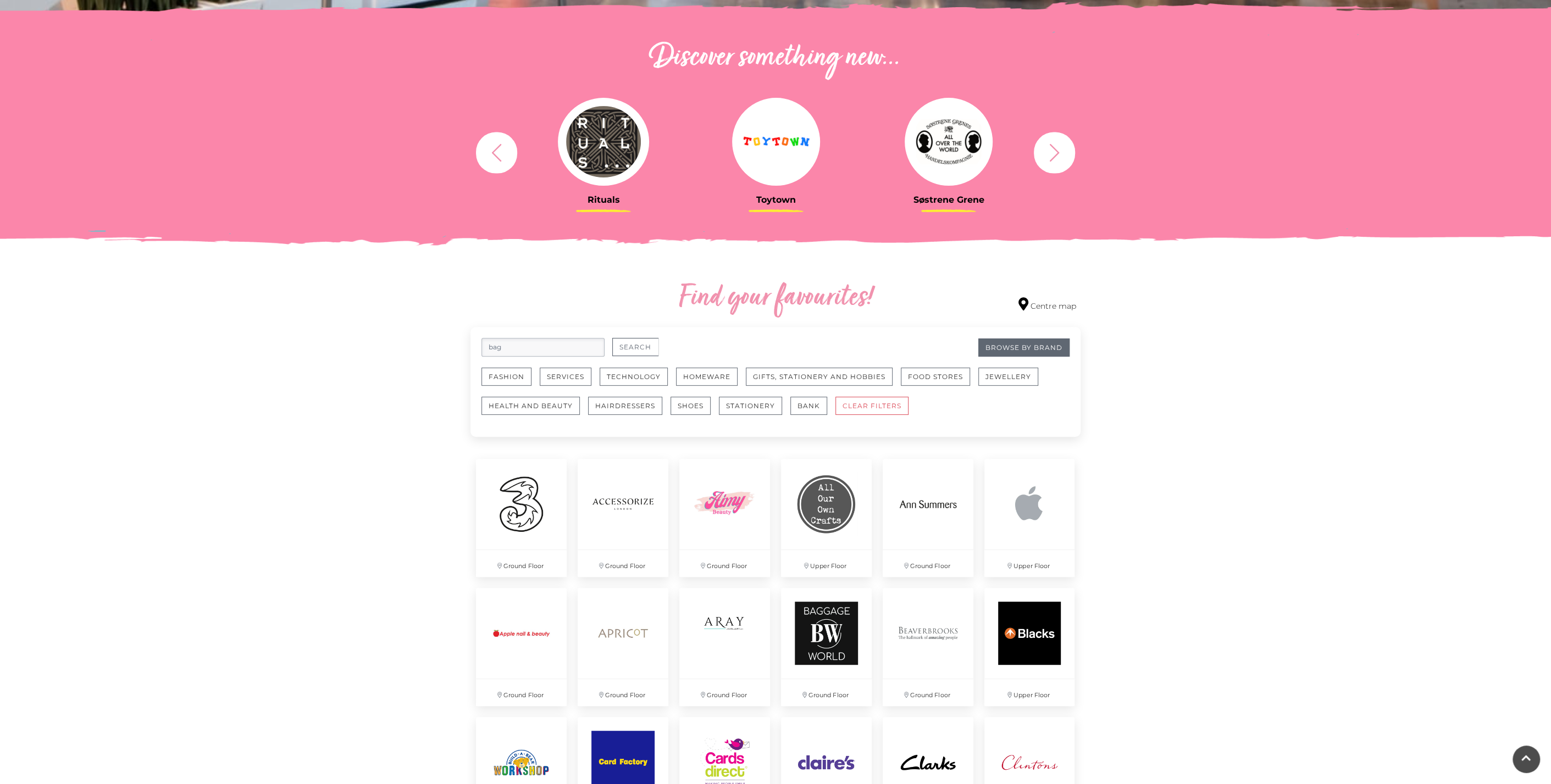
type input "bag"
click at [640, 347] on button "Search" at bounding box center [635, 347] width 46 height 18
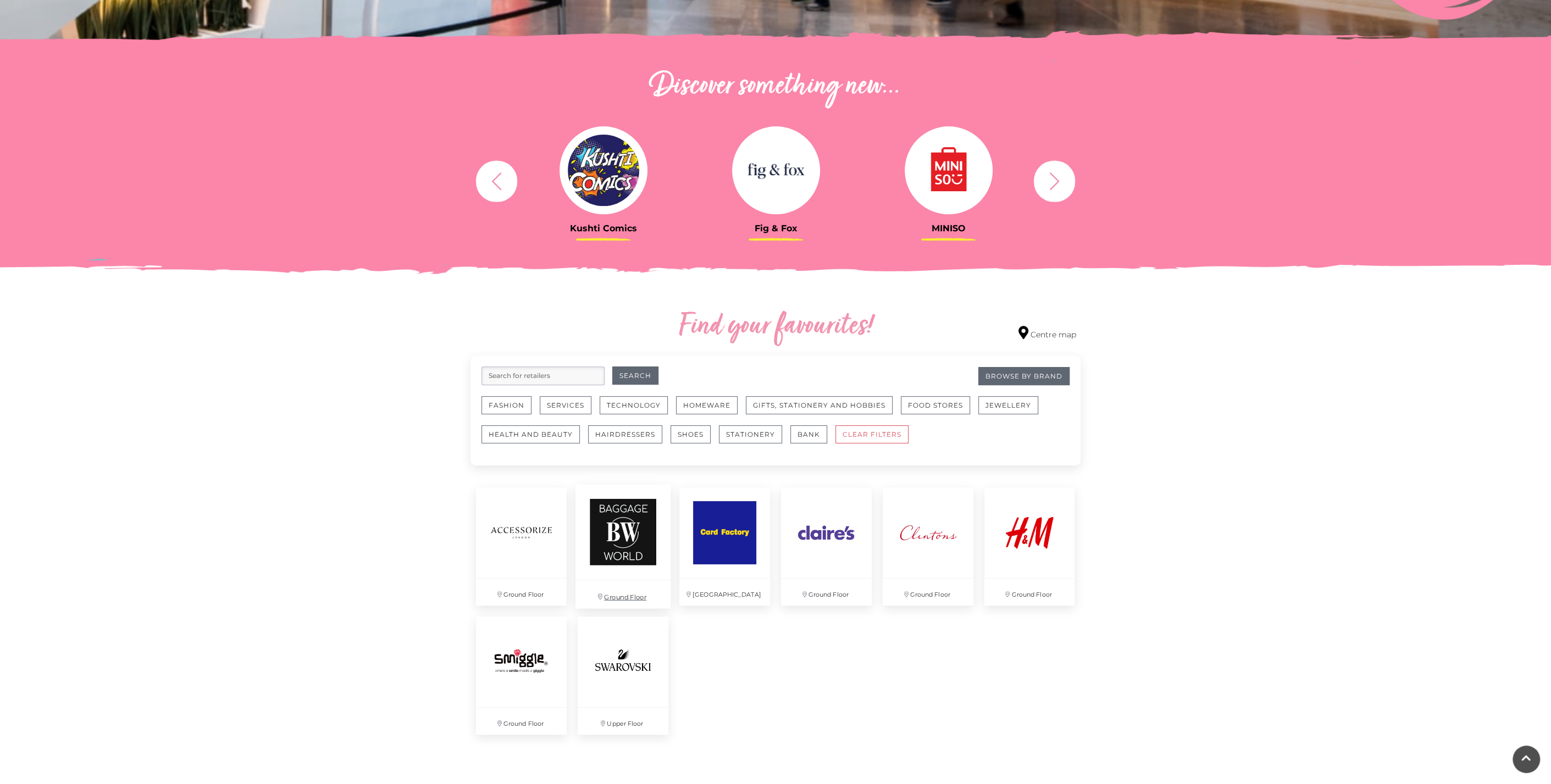
scroll to position [549, 0]
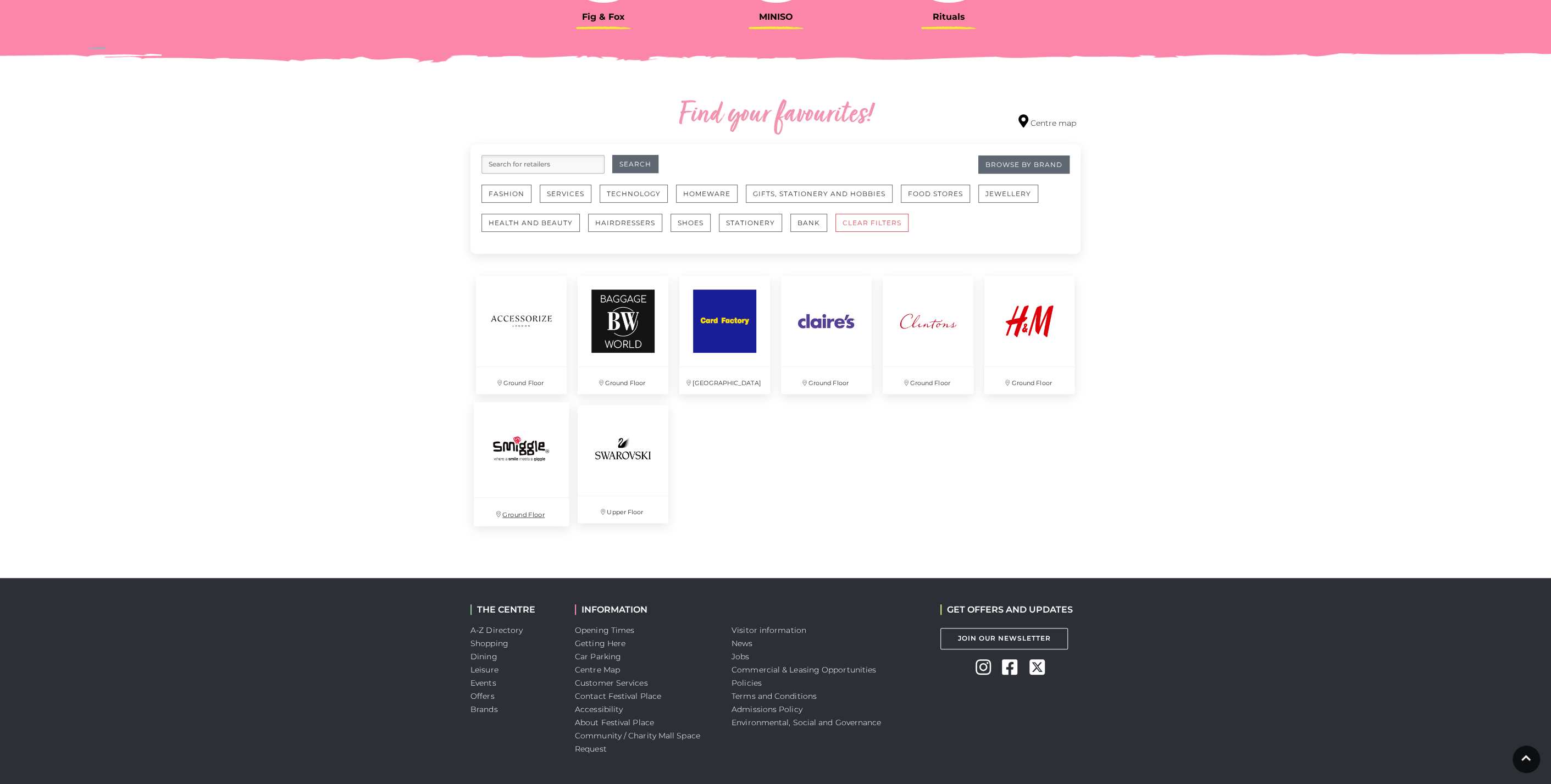
click at [518, 456] on img at bounding box center [521, 449] width 95 height 95
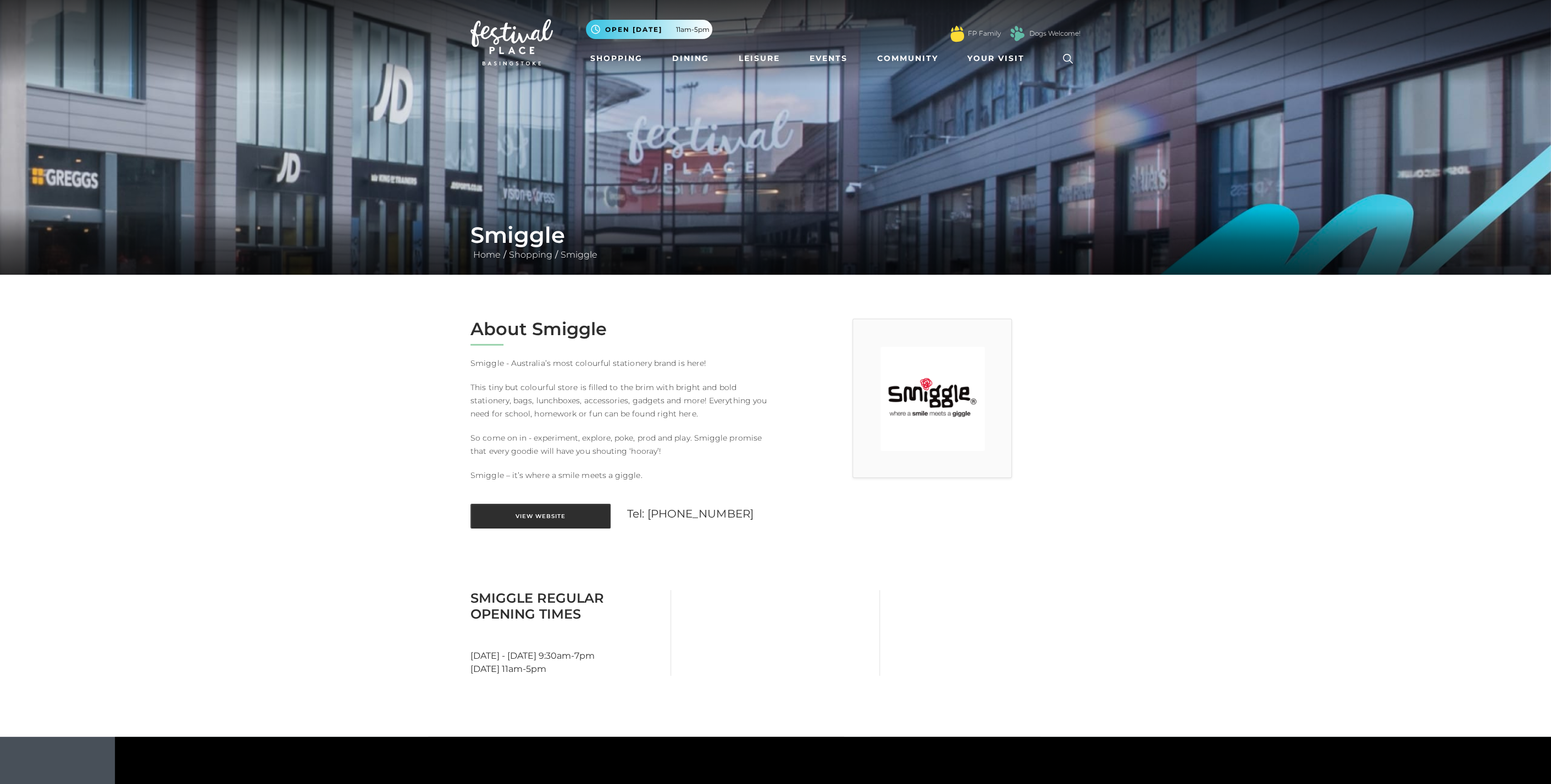
click at [547, 515] on link "View Website" at bounding box center [540, 516] width 140 height 25
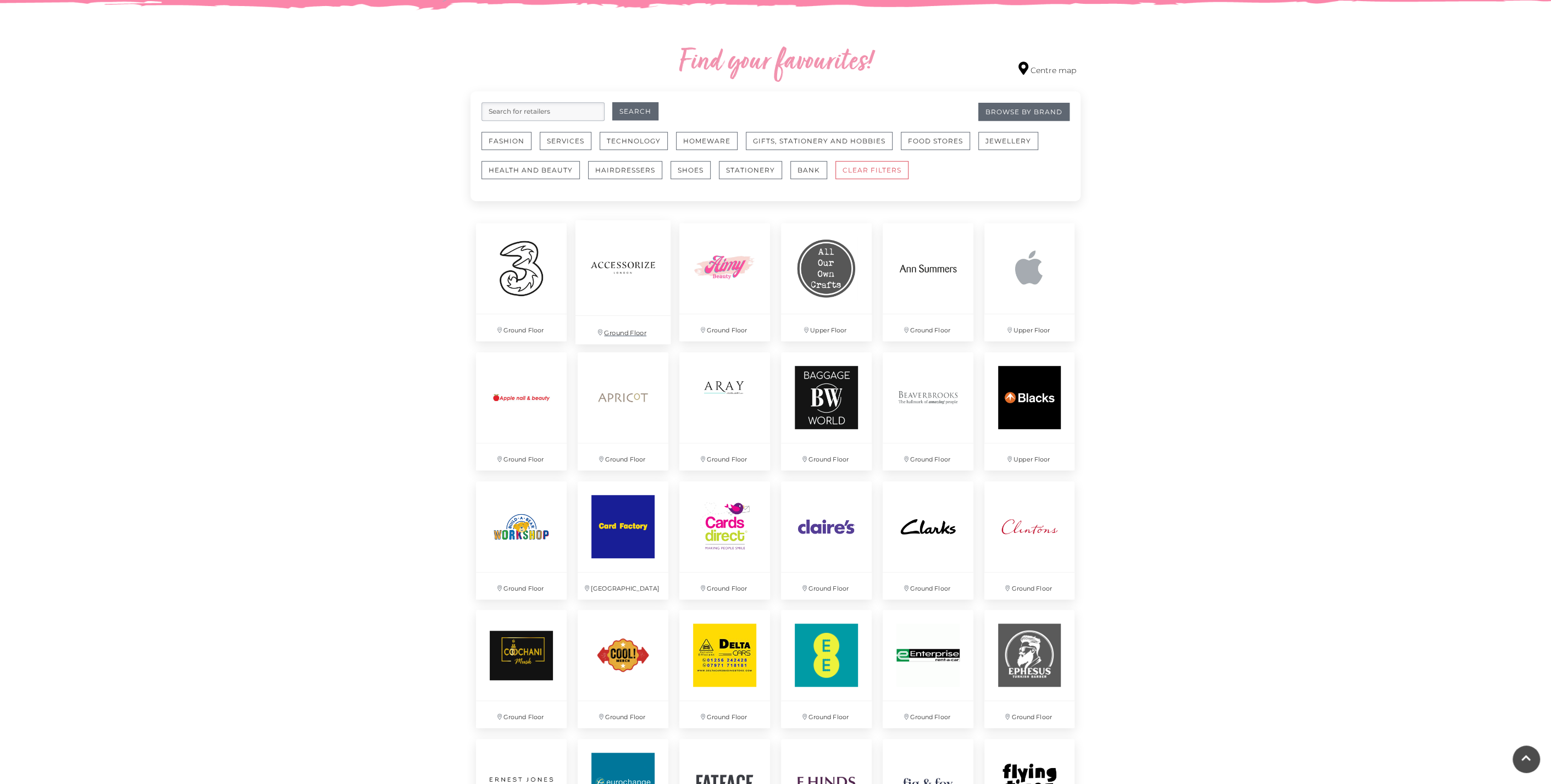
scroll to position [366, 0]
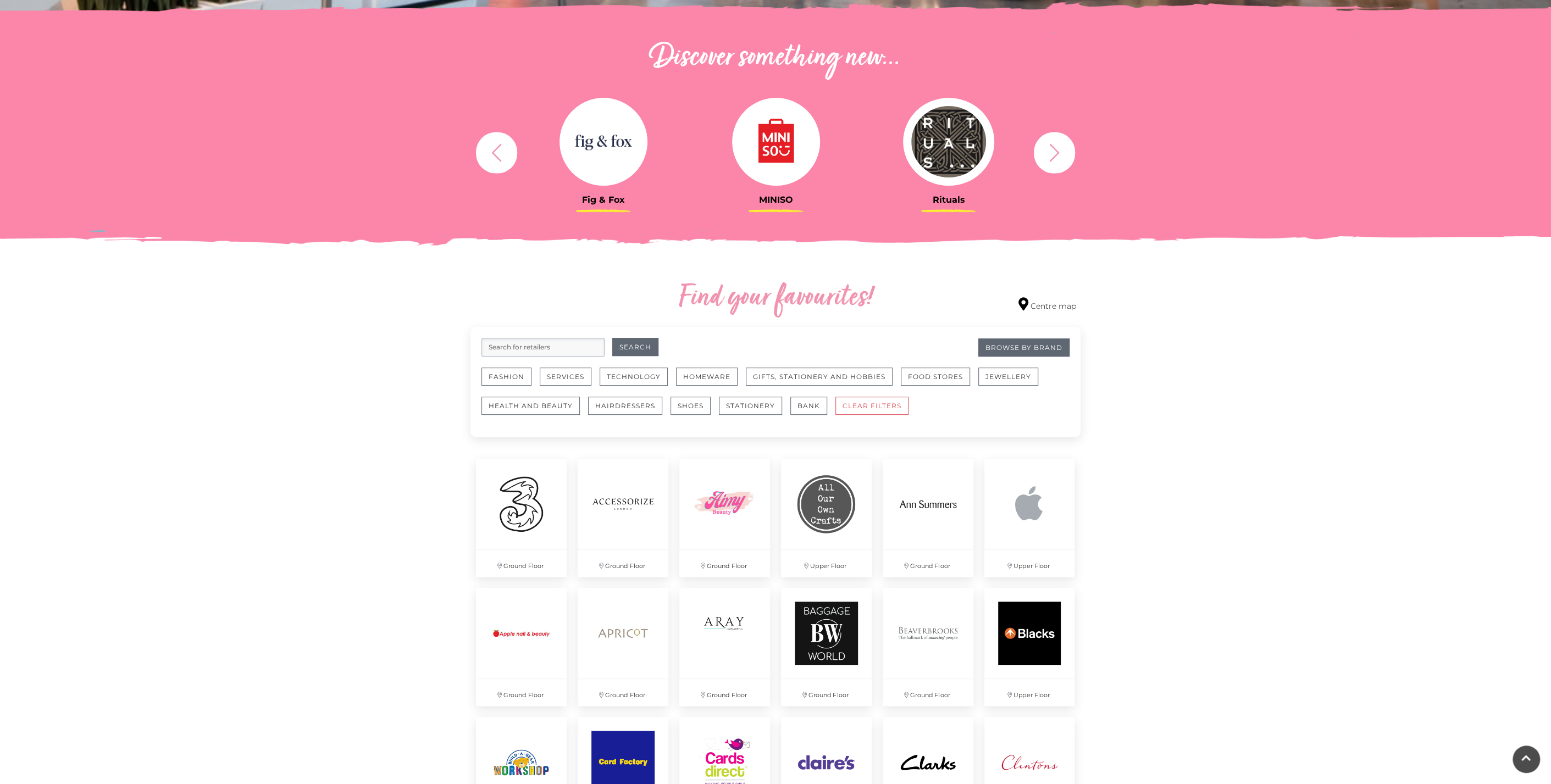
click at [569, 355] on input "search" at bounding box center [543, 347] width 123 height 19
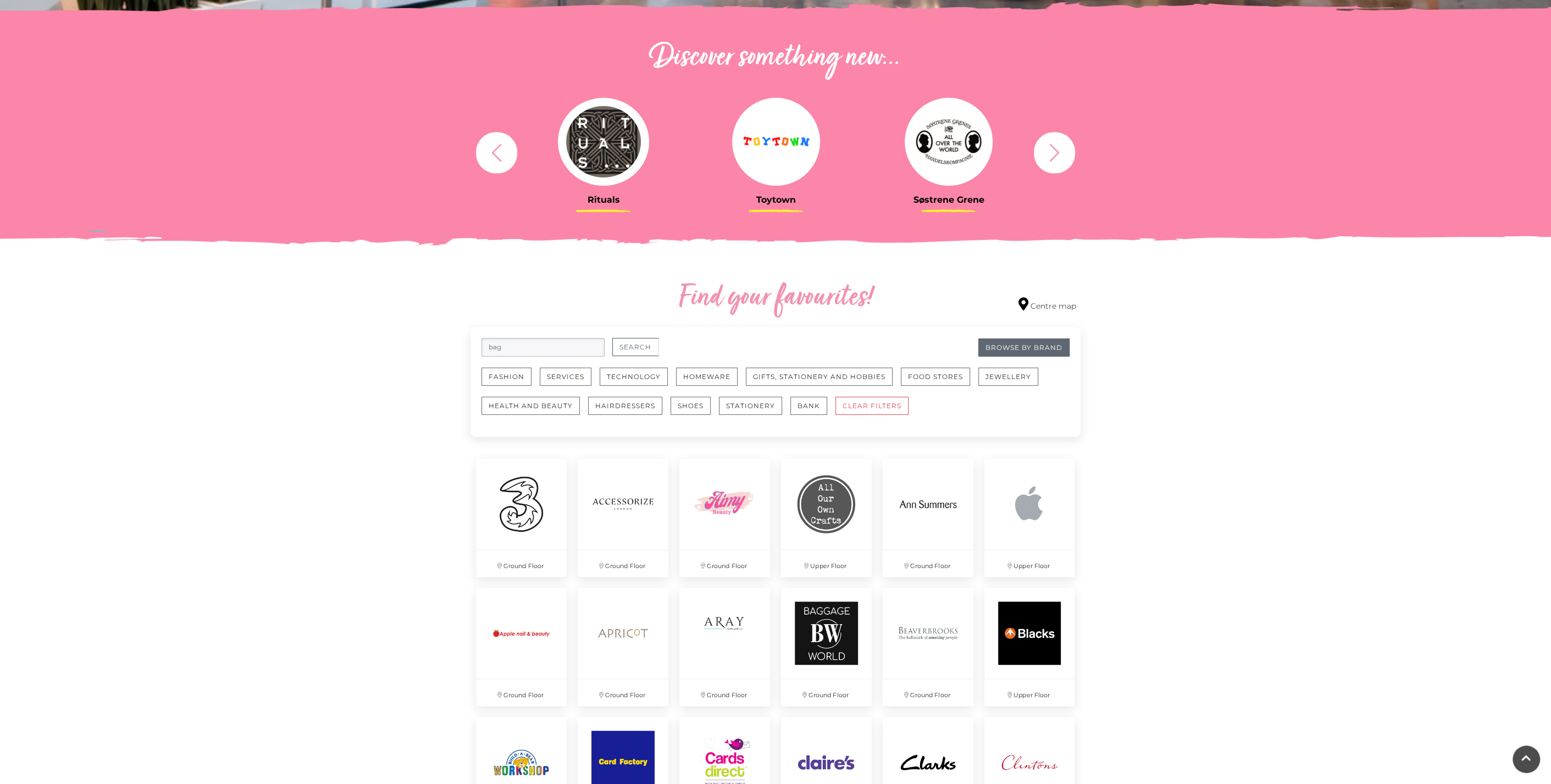
type input "bag"
click at [643, 354] on button "Search" at bounding box center [635, 347] width 46 height 18
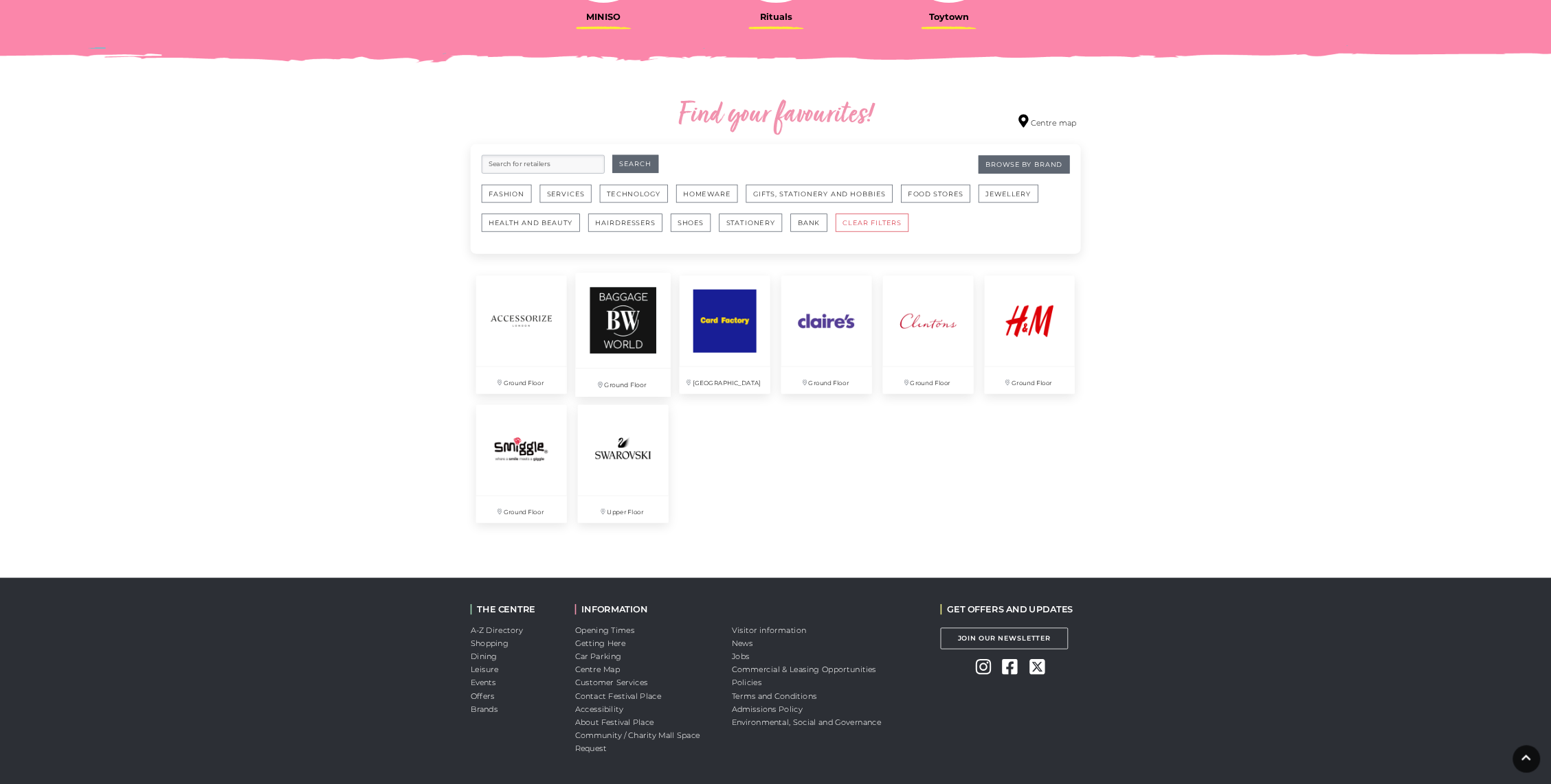
scroll to position [687, 0]
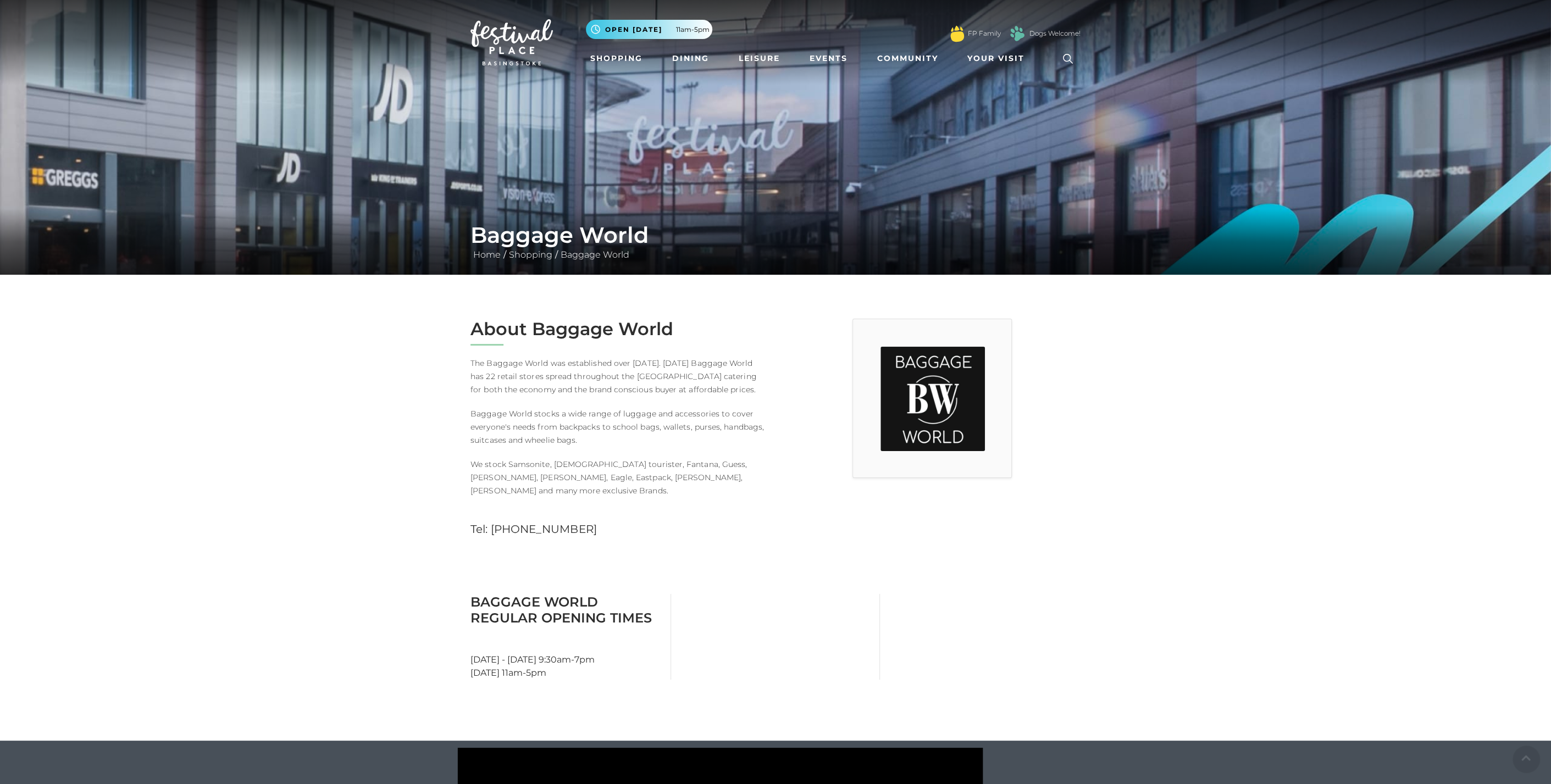
scroll to position [366, 0]
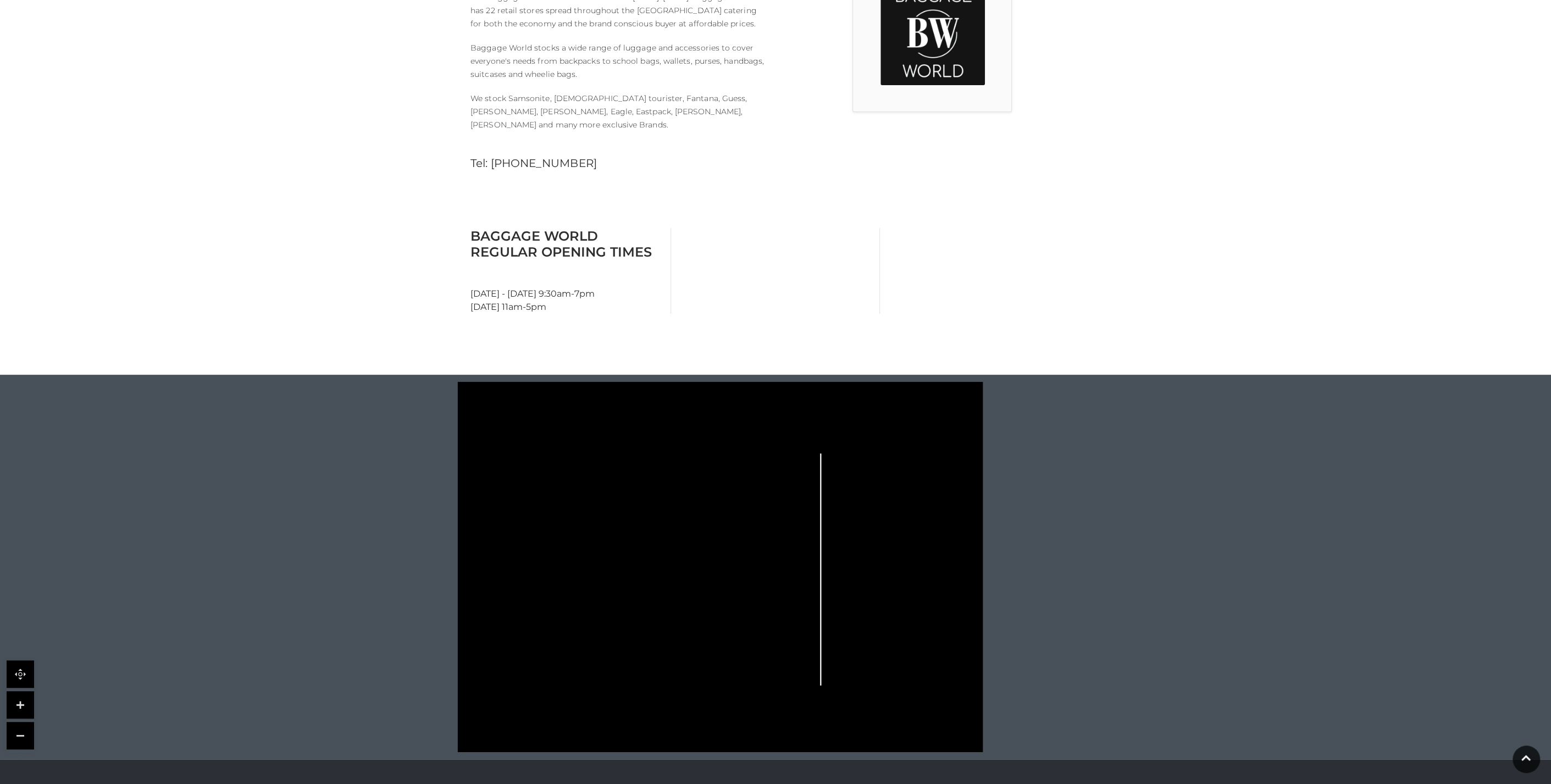
click at [569, 506] on rect at bounding box center [565, 503] width 23 height 53
click at [602, 531] on polygon at bounding box center [615, 594] width 224 height 259
click at [645, 570] on icon at bounding box center [720, 567] width 670 height 371
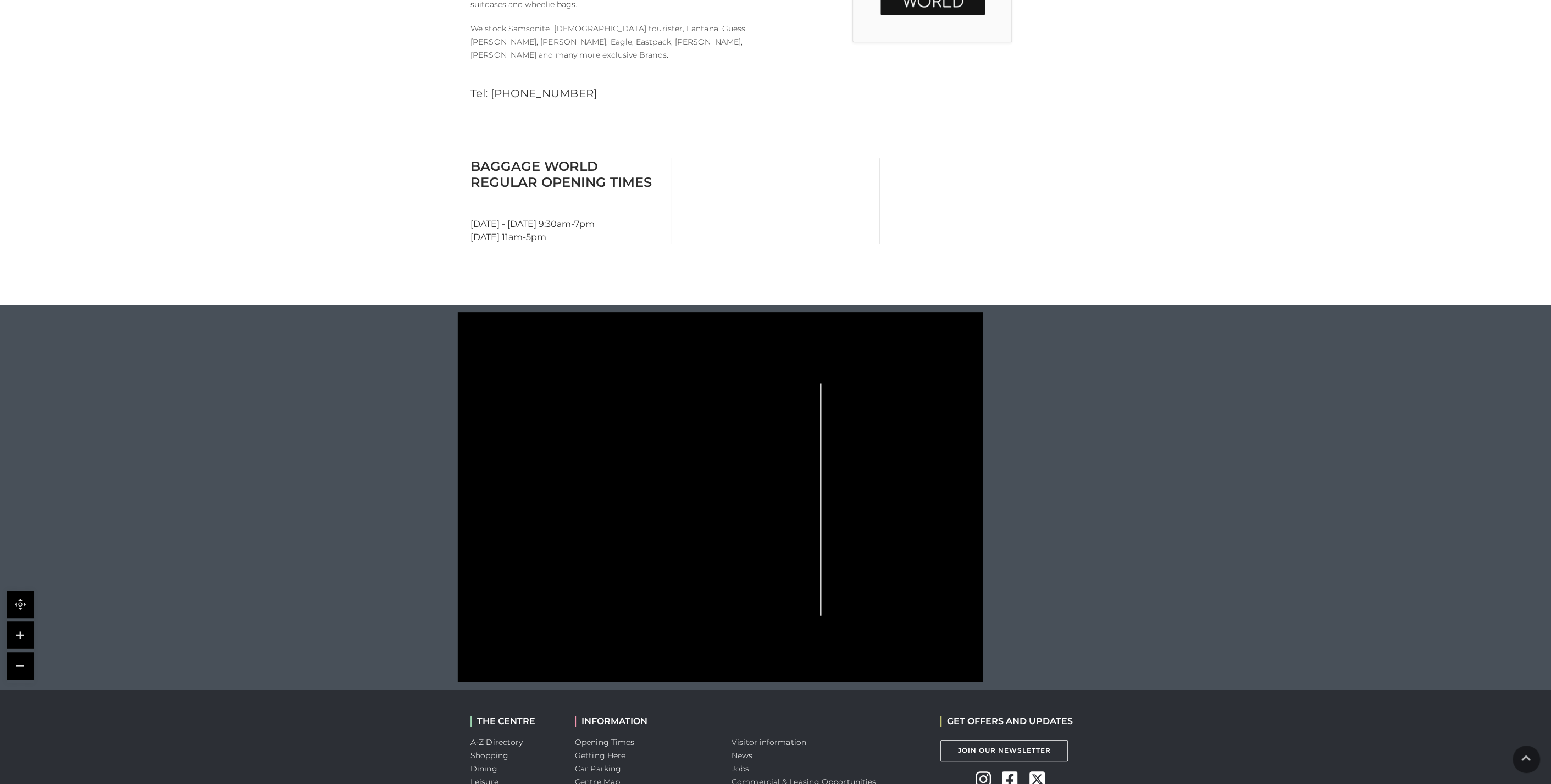
scroll to position [549, 0]
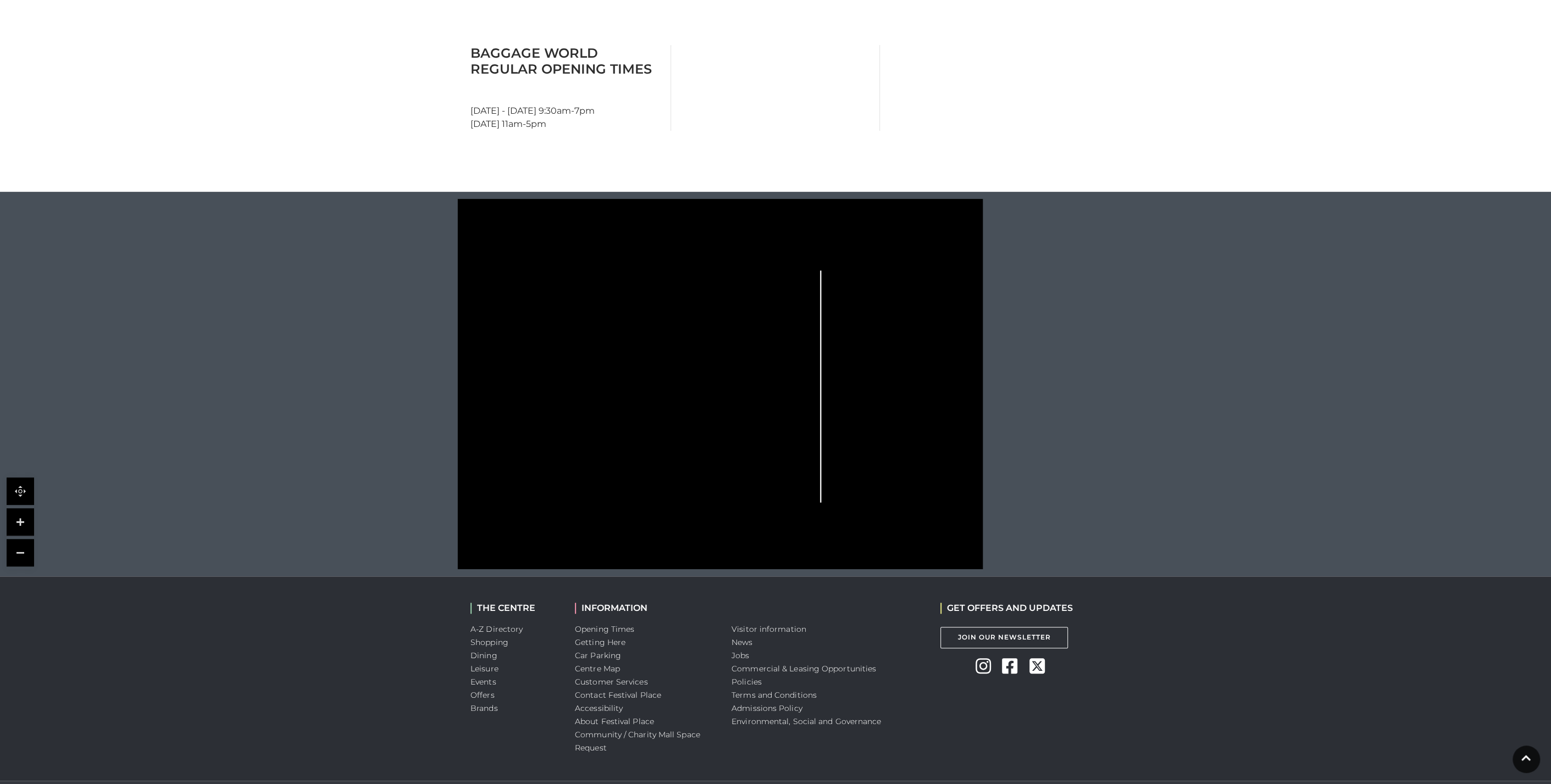
click at [683, 521] on icon at bounding box center [720, 384] width 670 height 371
click at [684, 435] on polygon at bounding box center [615, 411] width 224 height 259
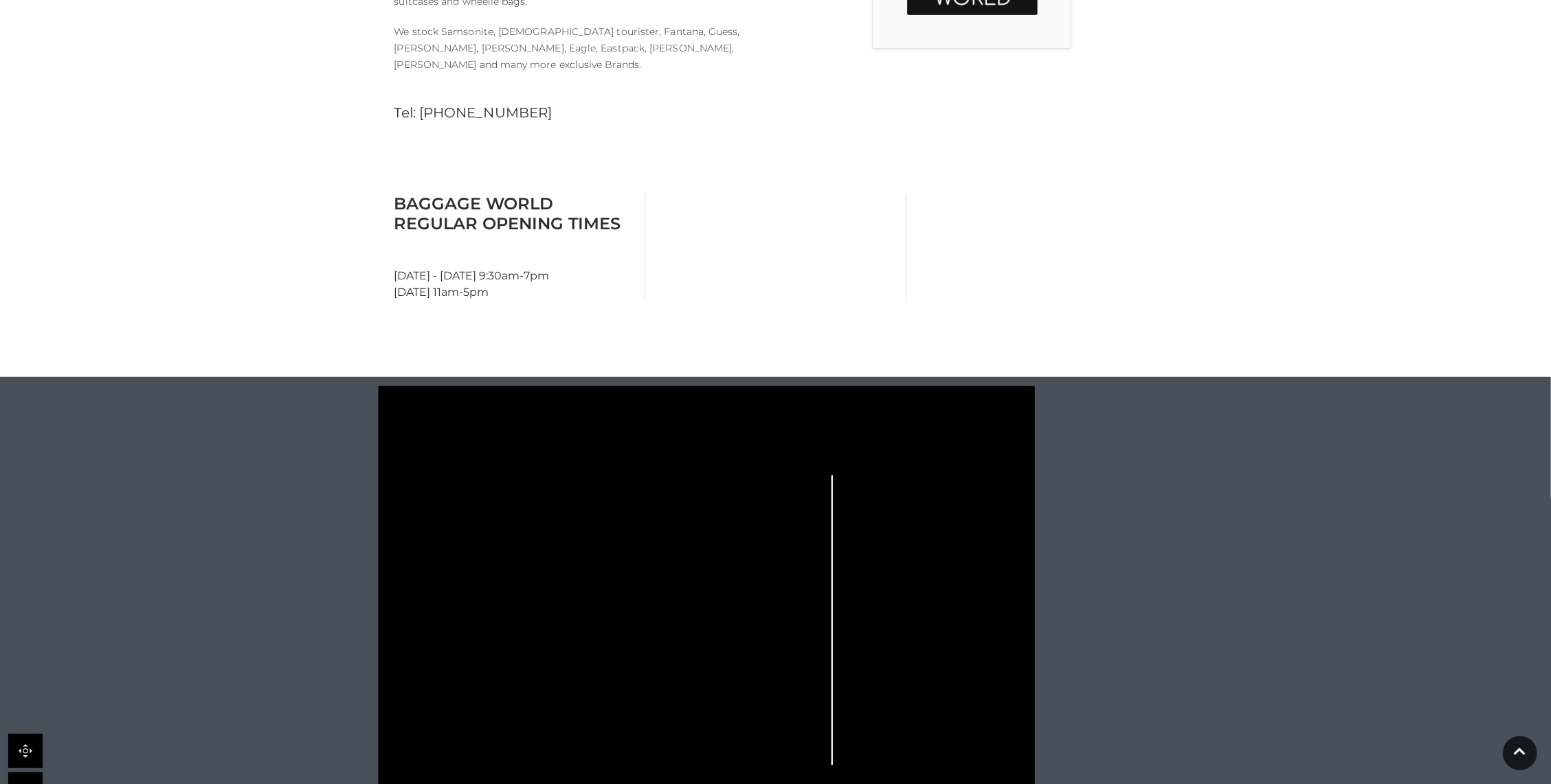
scroll to position [367, 0]
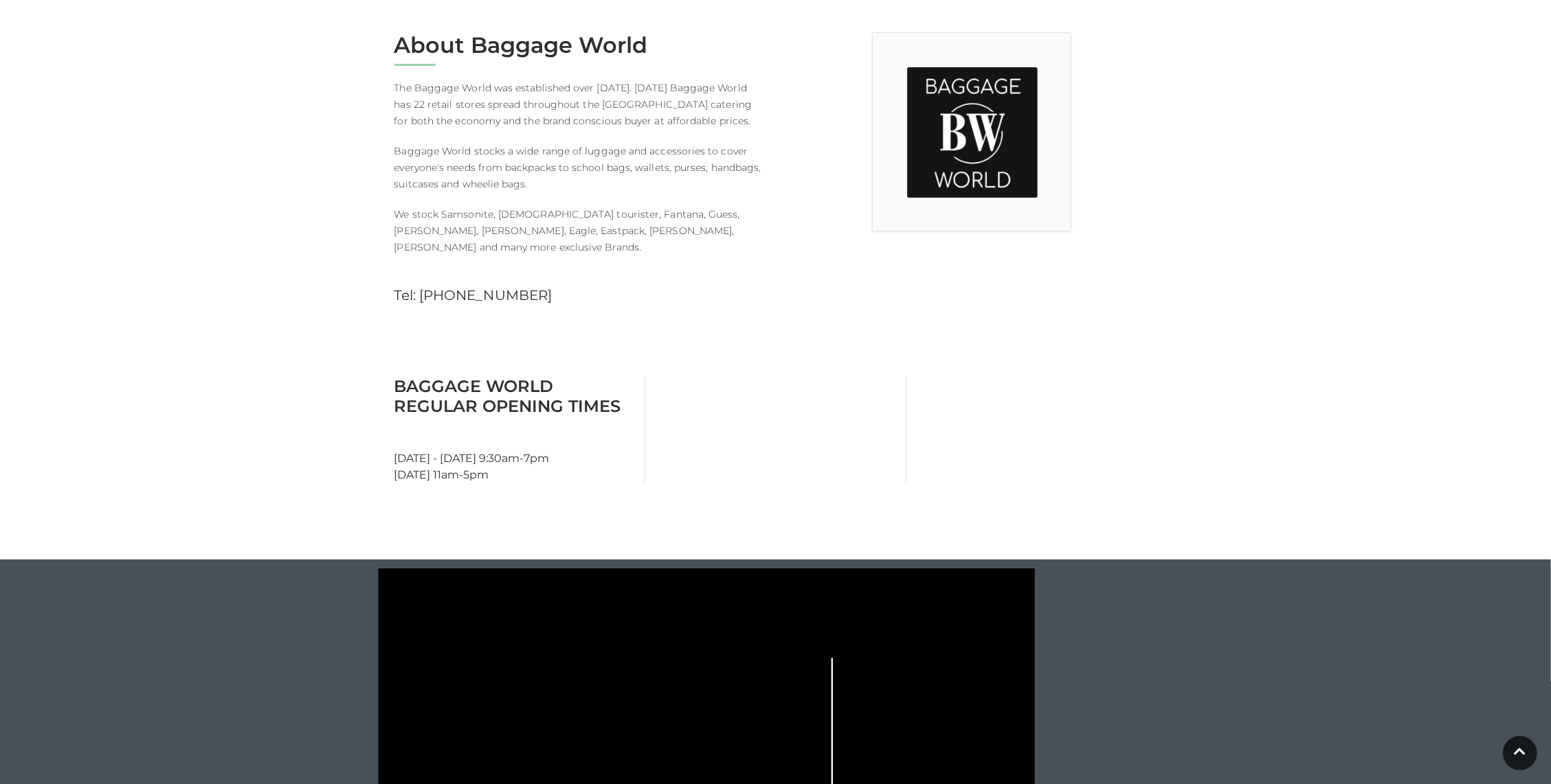
click at [988, 128] on img at bounding box center [972, 132] width 131 height 131
click at [952, 176] on img at bounding box center [972, 132] width 131 height 131
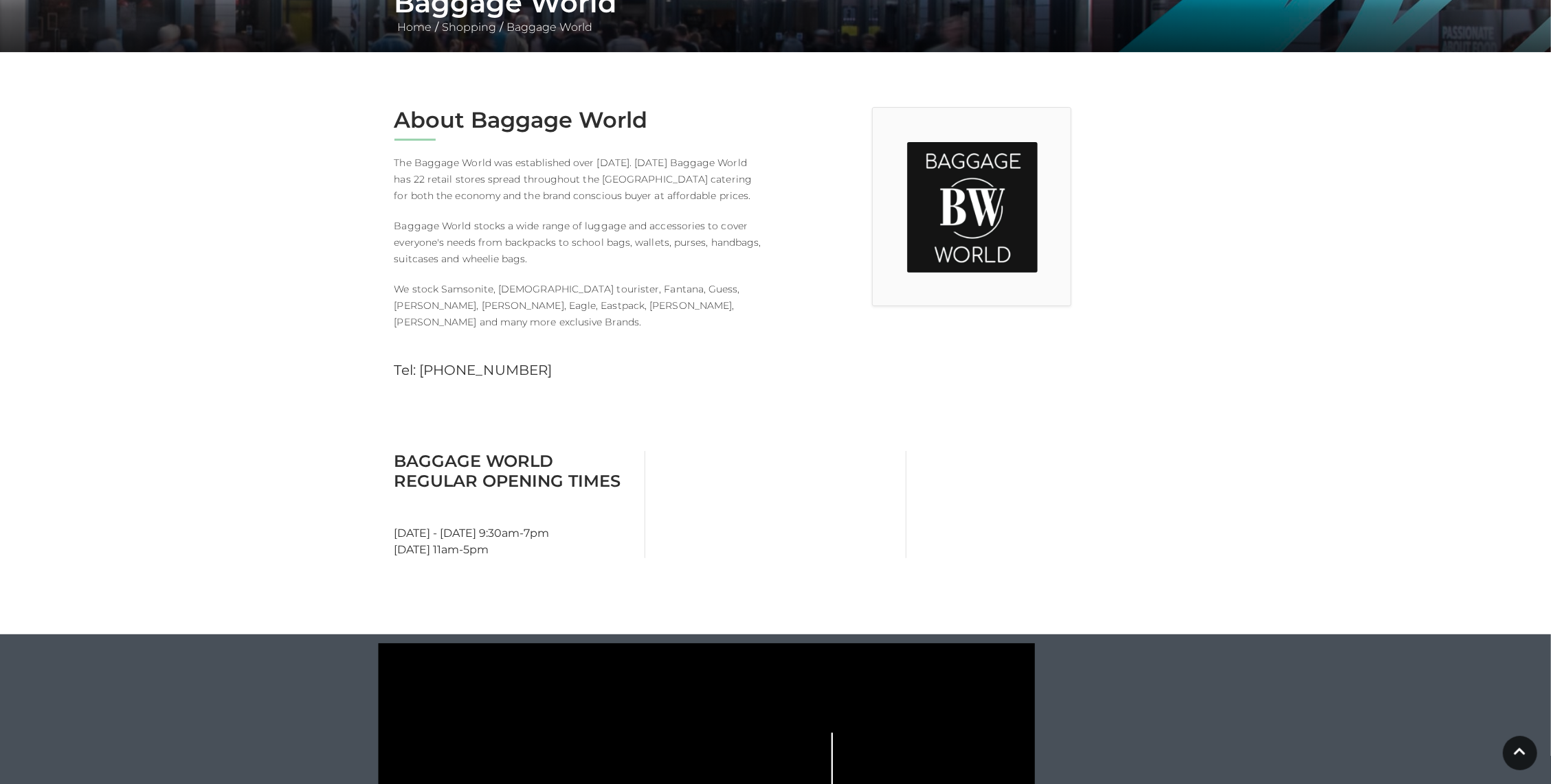
scroll to position [172, 0]
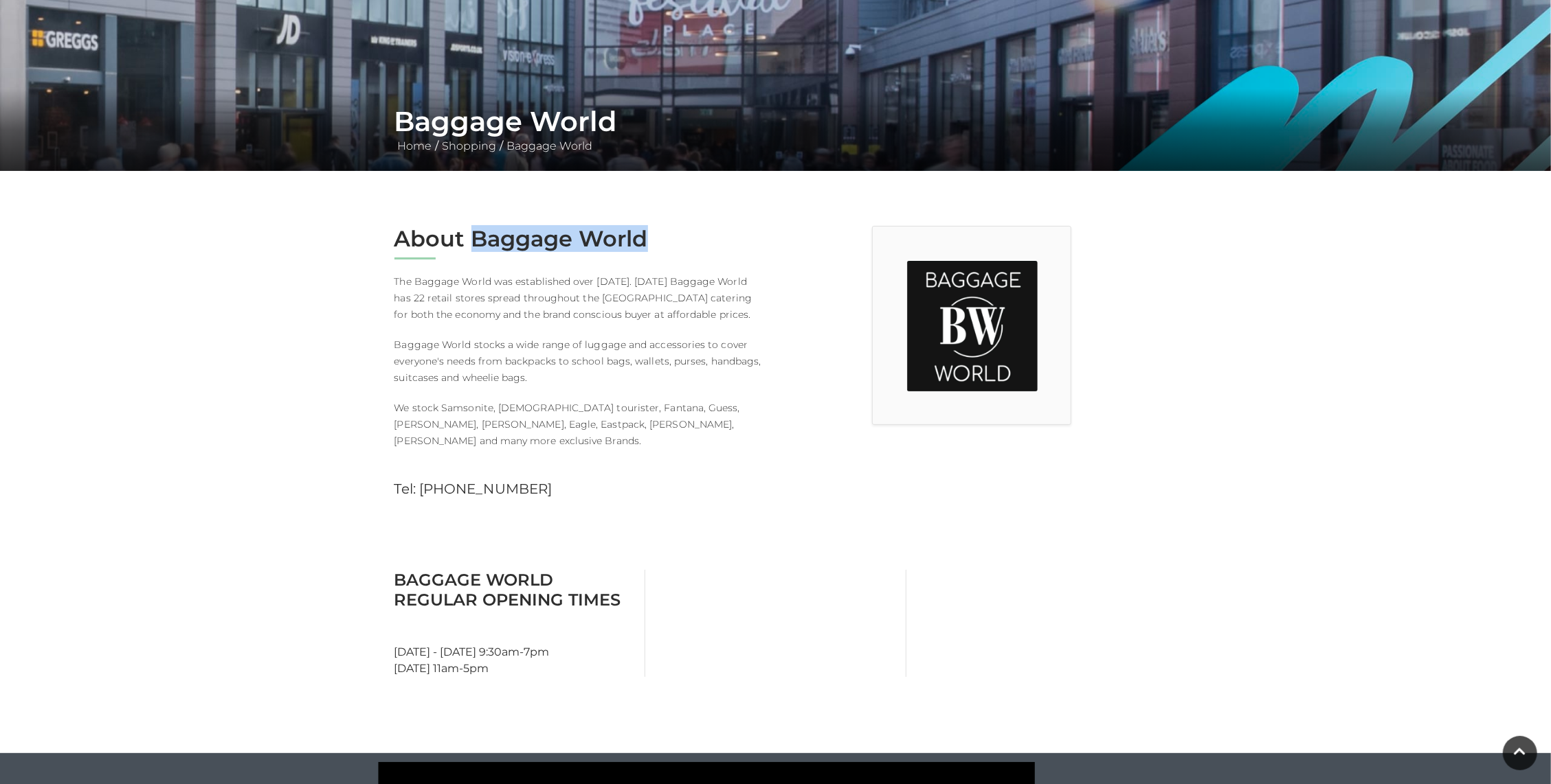
drag, startPoint x: 648, startPoint y: 225, endPoint x: 474, endPoint y: 222, distance: 174.0
click at [474, 222] on main "Baggage World Home / Shopping / Baggage World About Baggage World The Baggage W…" at bounding box center [776, 531] width 1551 height 1406
copy h2 "Baggage World"
